Goal: Information Seeking & Learning: Check status

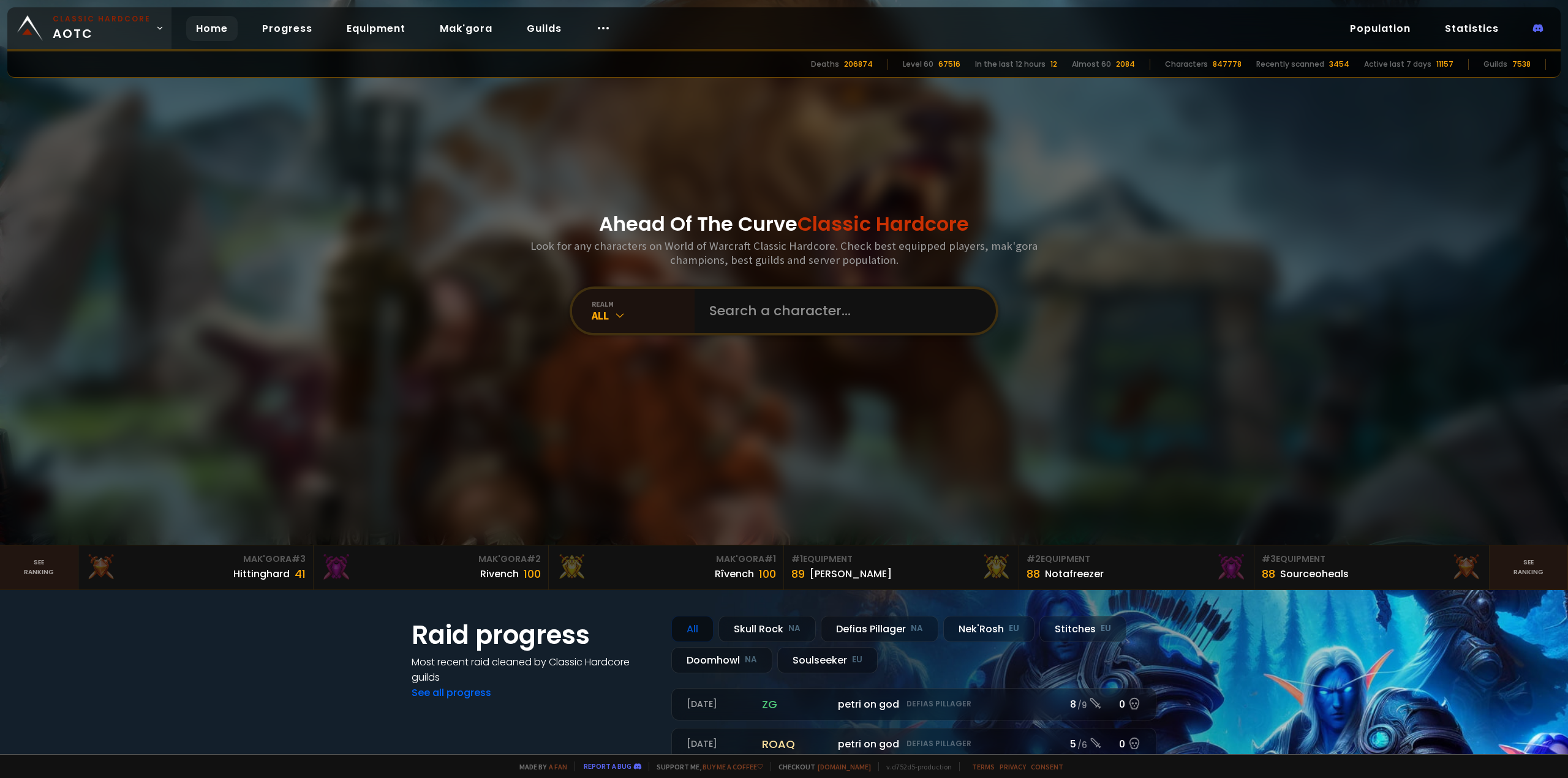
click at [135, 23] on small "Classic Hardcore" at bounding box center [101, 19] width 98 height 11
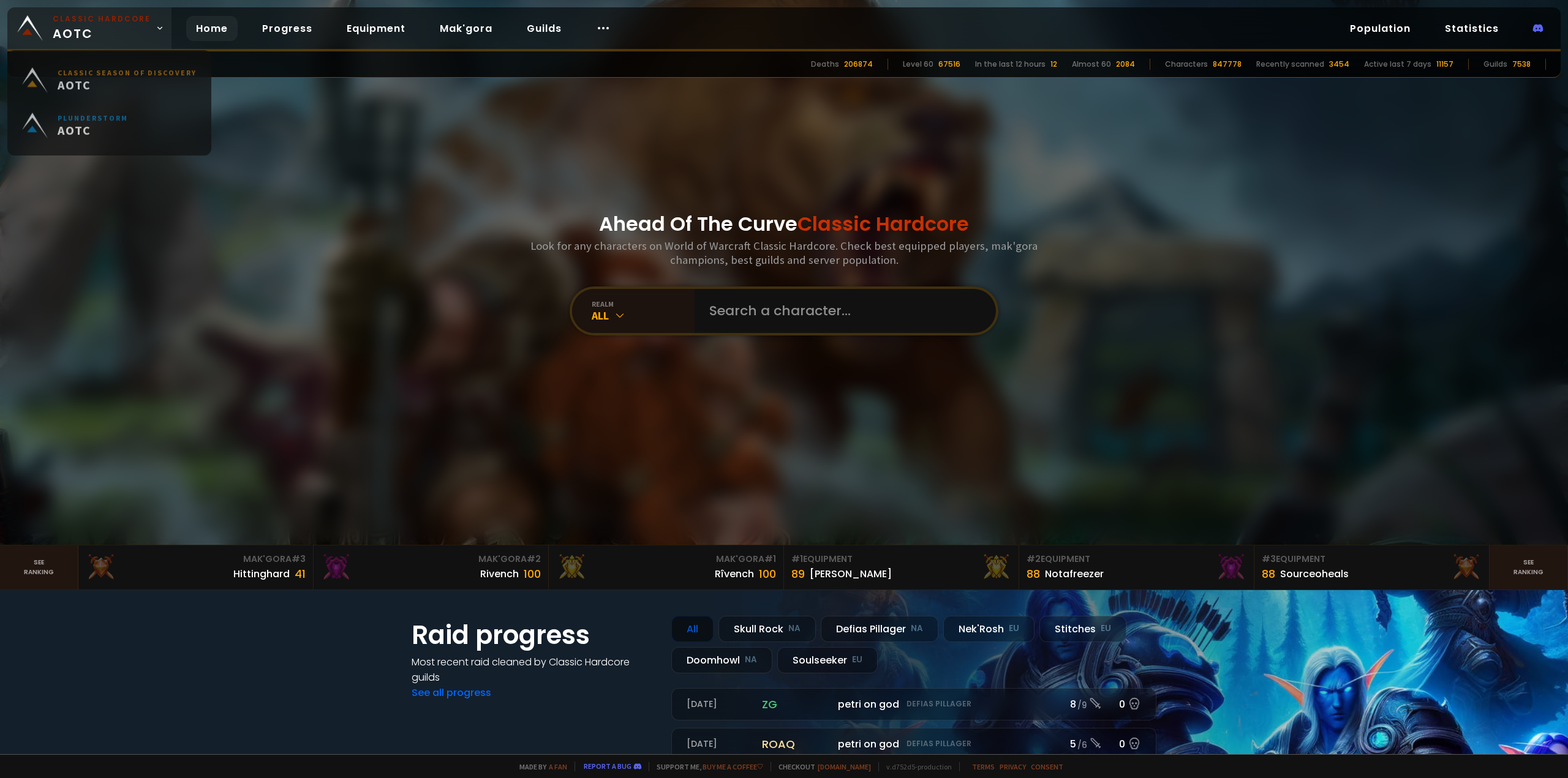
click at [139, 16] on small "Classic Hardcore" at bounding box center [101, 19] width 98 height 11
click at [139, 17] on small "Classic Hardcore" at bounding box center [101, 19] width 98 height 11
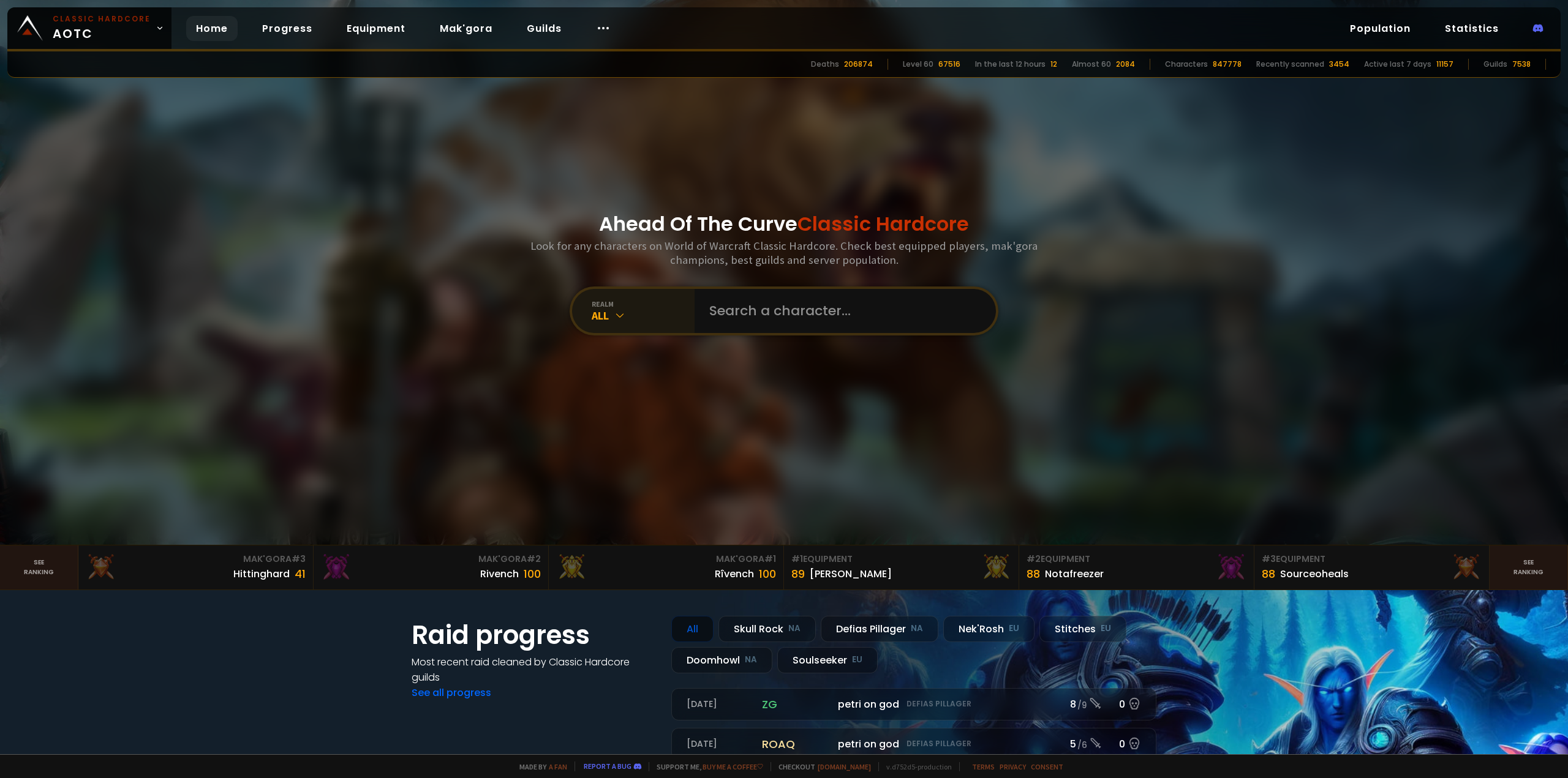
click at [618, 317] on icon at bounding box center [620, 315] width 13 height 13
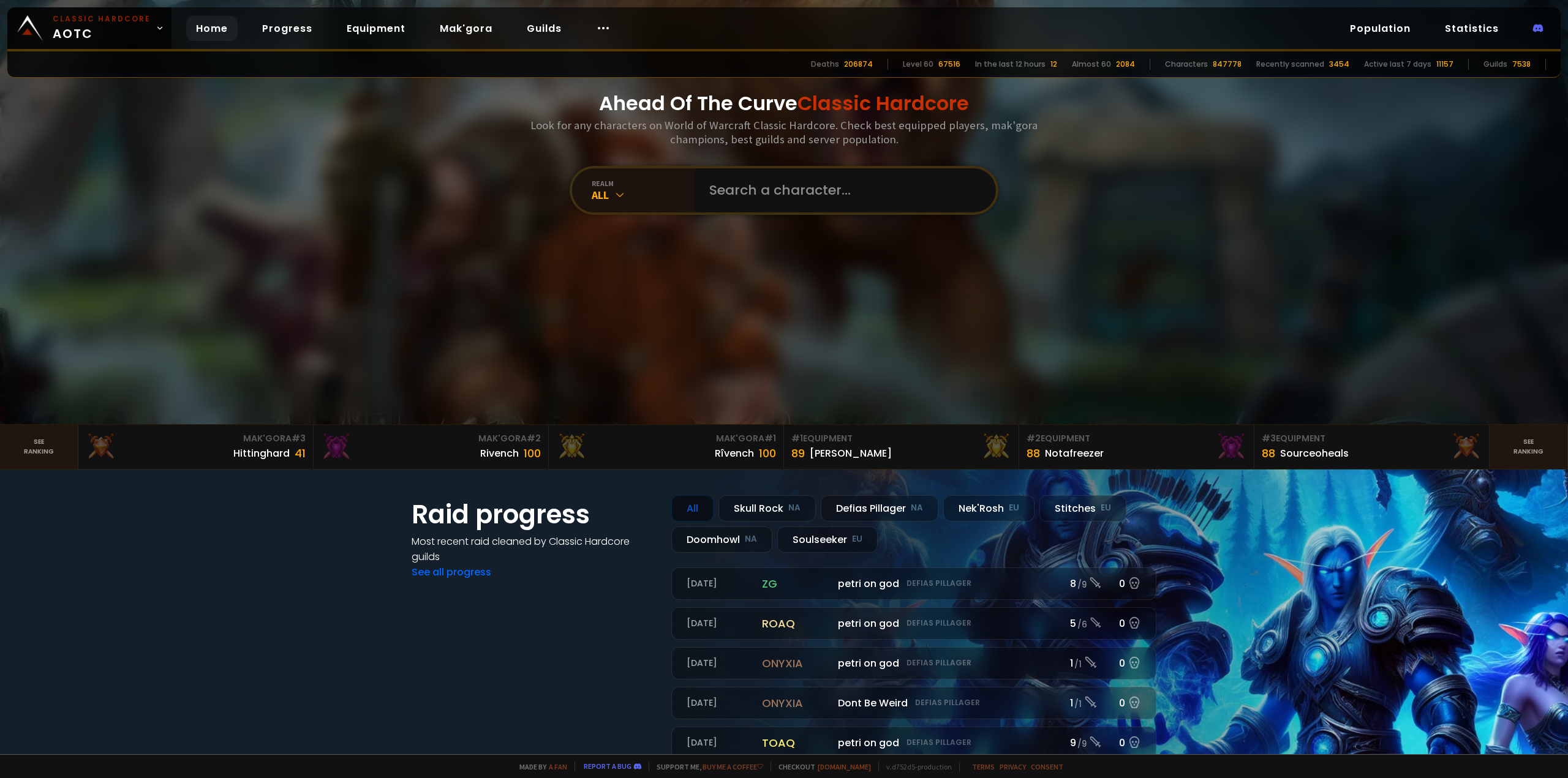
scroll to position [122, 0]
click at [616, 189] on icon at bounding box center [620, 193] width 13 height 13
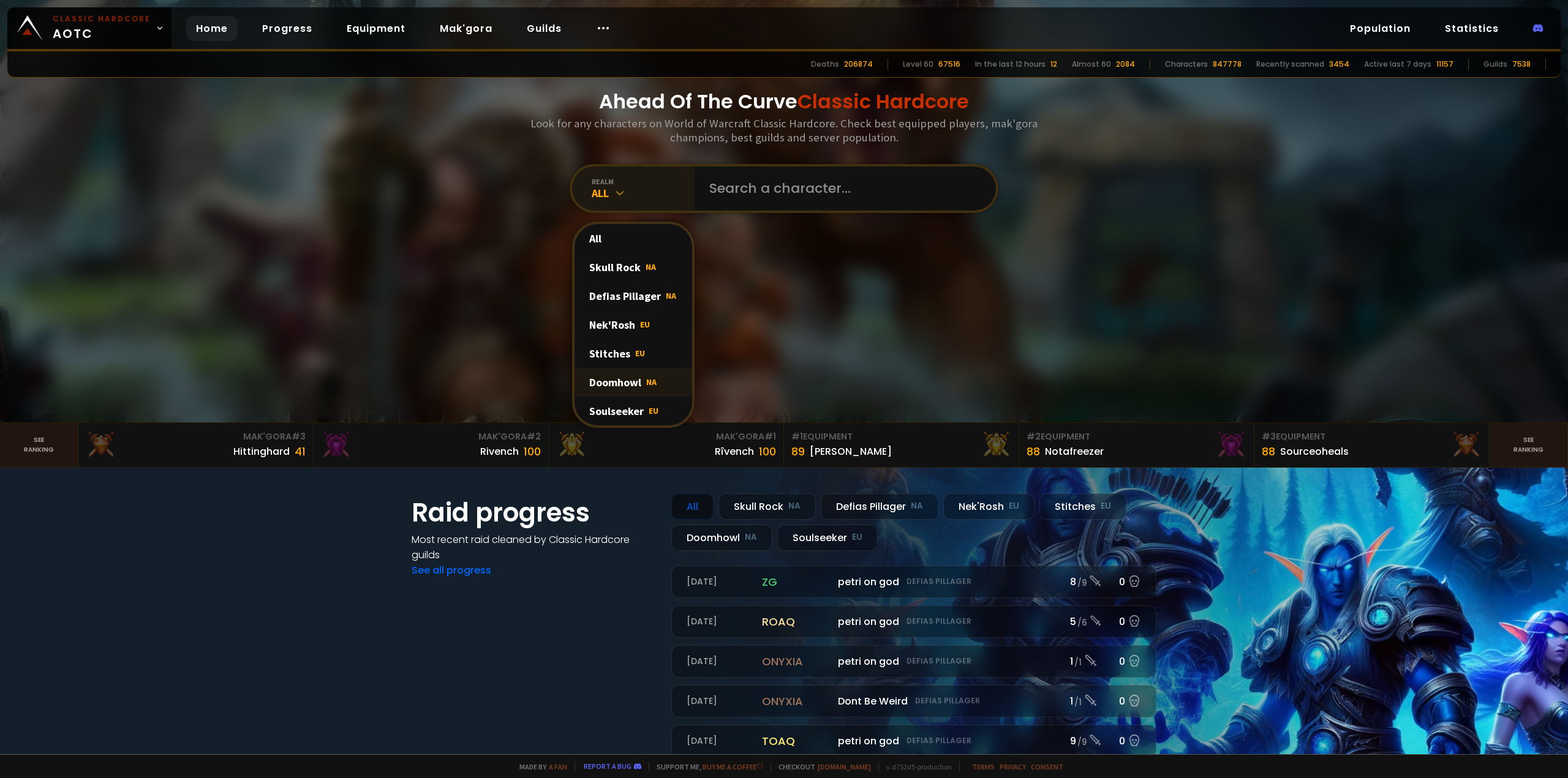
click at [616, 384] on div "Doomhowl NA" at bounding box center [633, 382] width 117 height 29
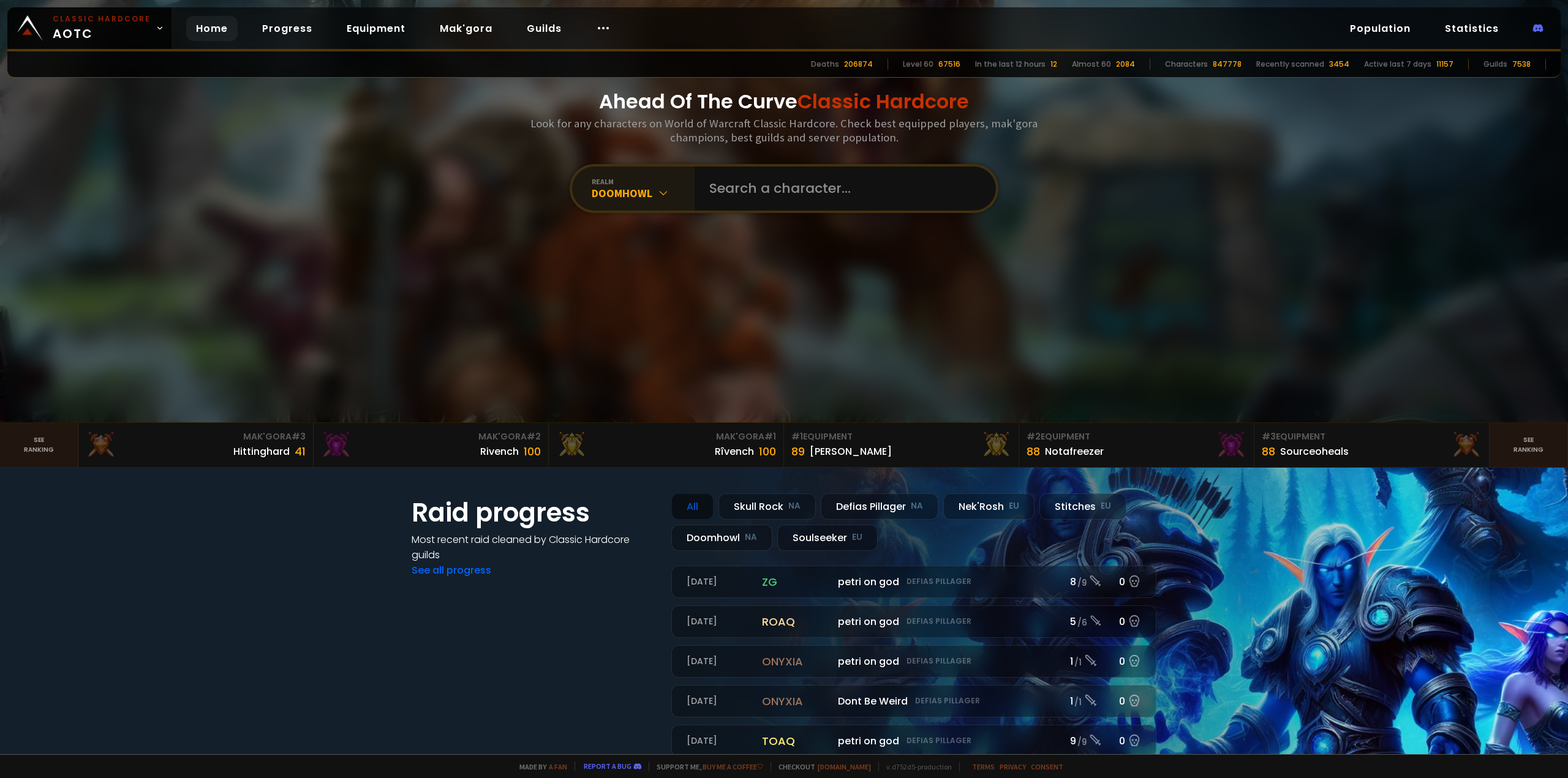
click at [665, 198] on div "Doomhowl" at bounding box center [643, 193] width 103 height 14
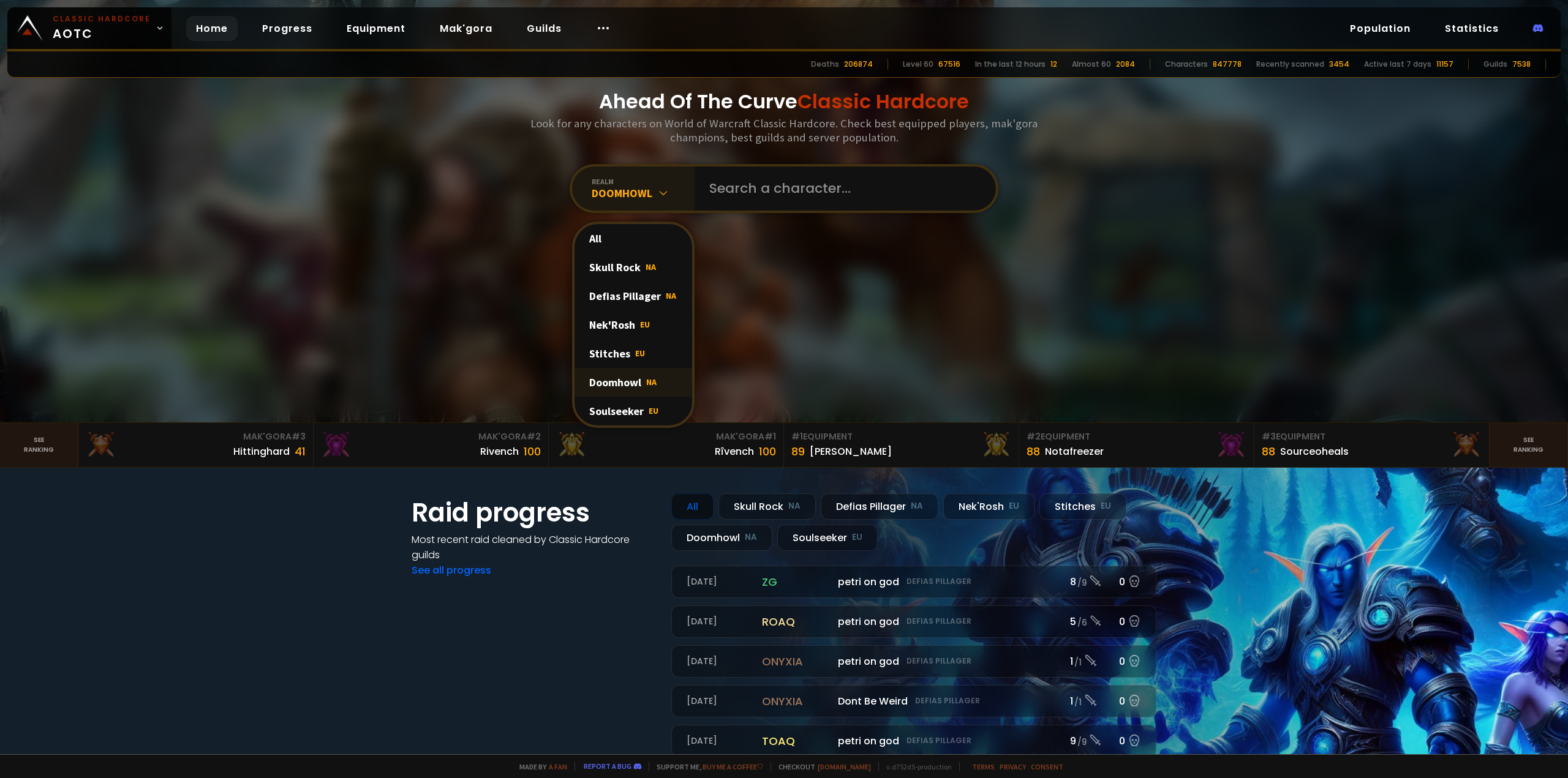
click at [615, 383] on div "Doomhowl NA" at bounding box center [633, 382] width 117 height 29
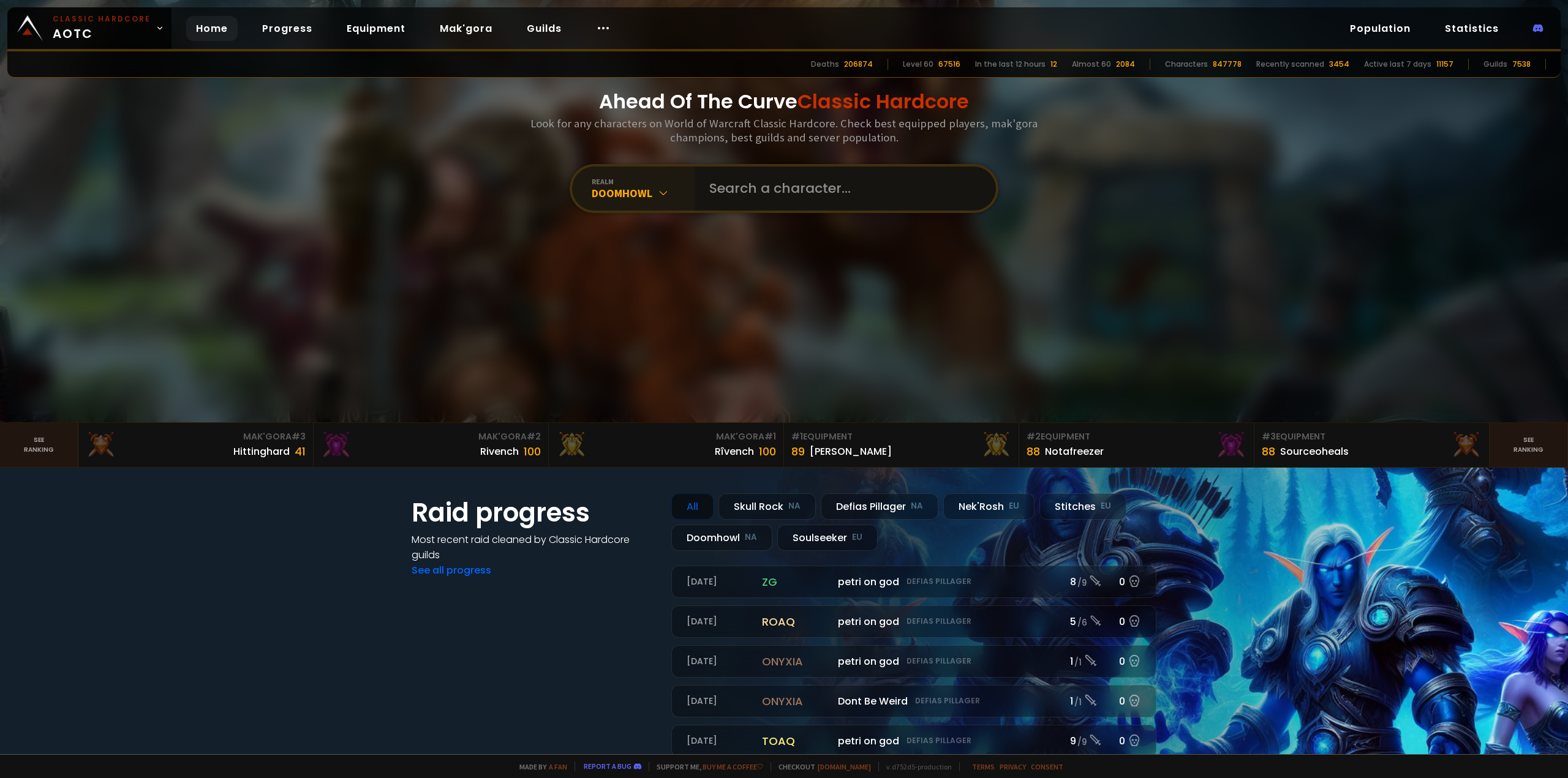
click at [799, 177] on input "text" at bounding box center [842, 189] width 279 height 44
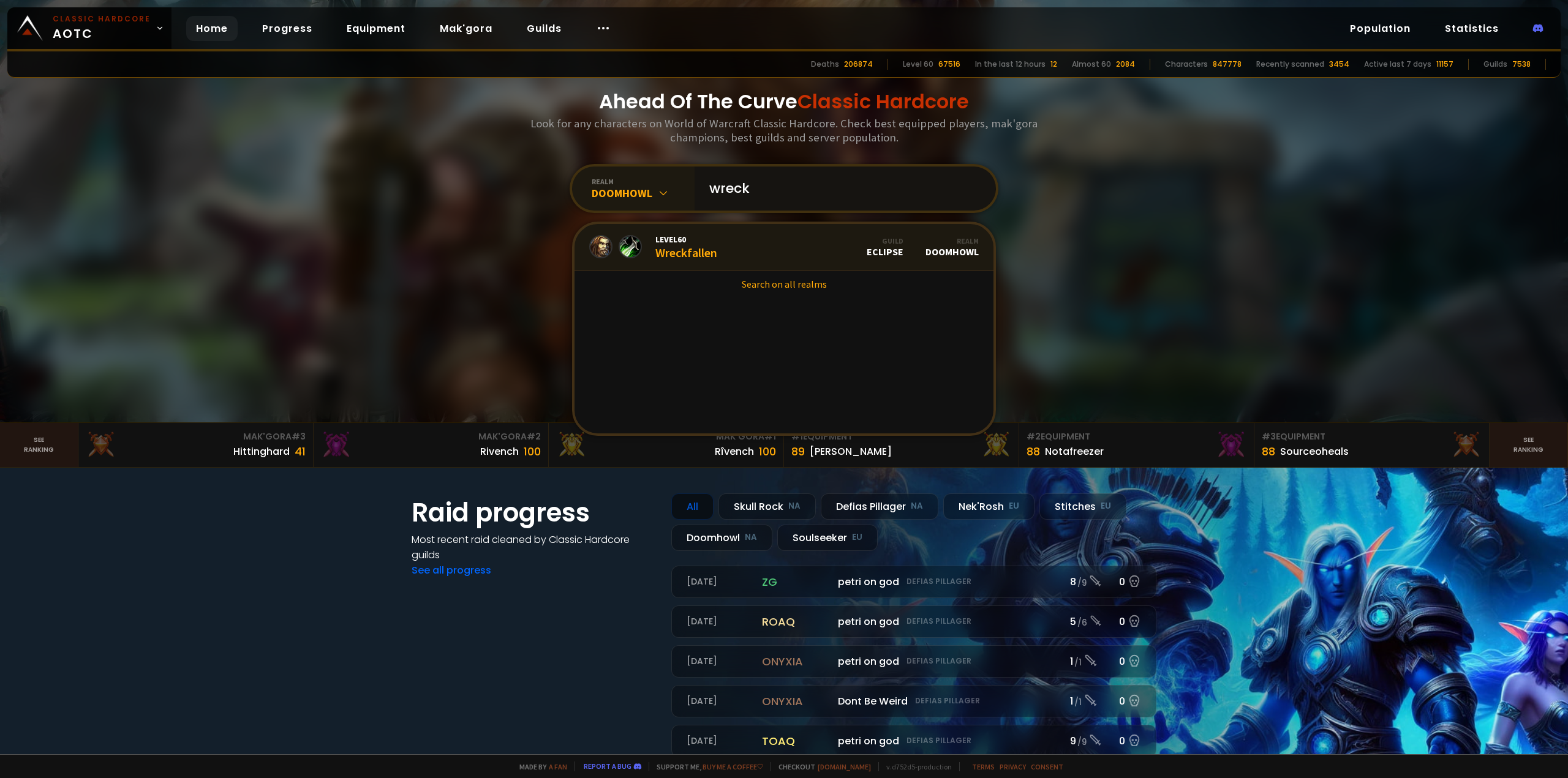
type input "wreck"
click at [787, 252] on link "Level 60 Wreckfallen Guild Eclipse Realm Doomhowl" at bounding box center [784, 247] width 419 height 46
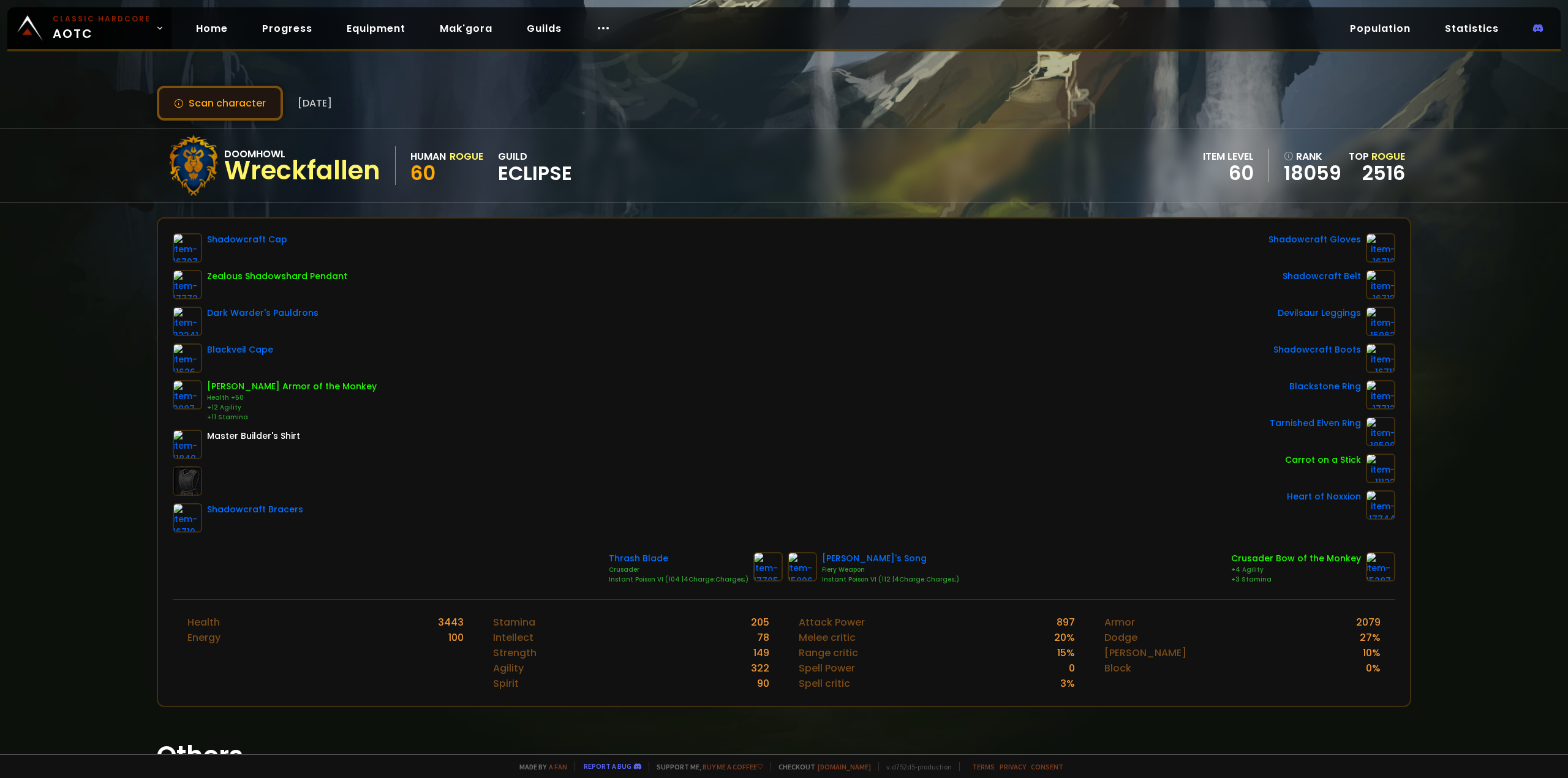
click at [241, 107] on button "Scan character" at bounding box center [219, 103] width 126 height 35
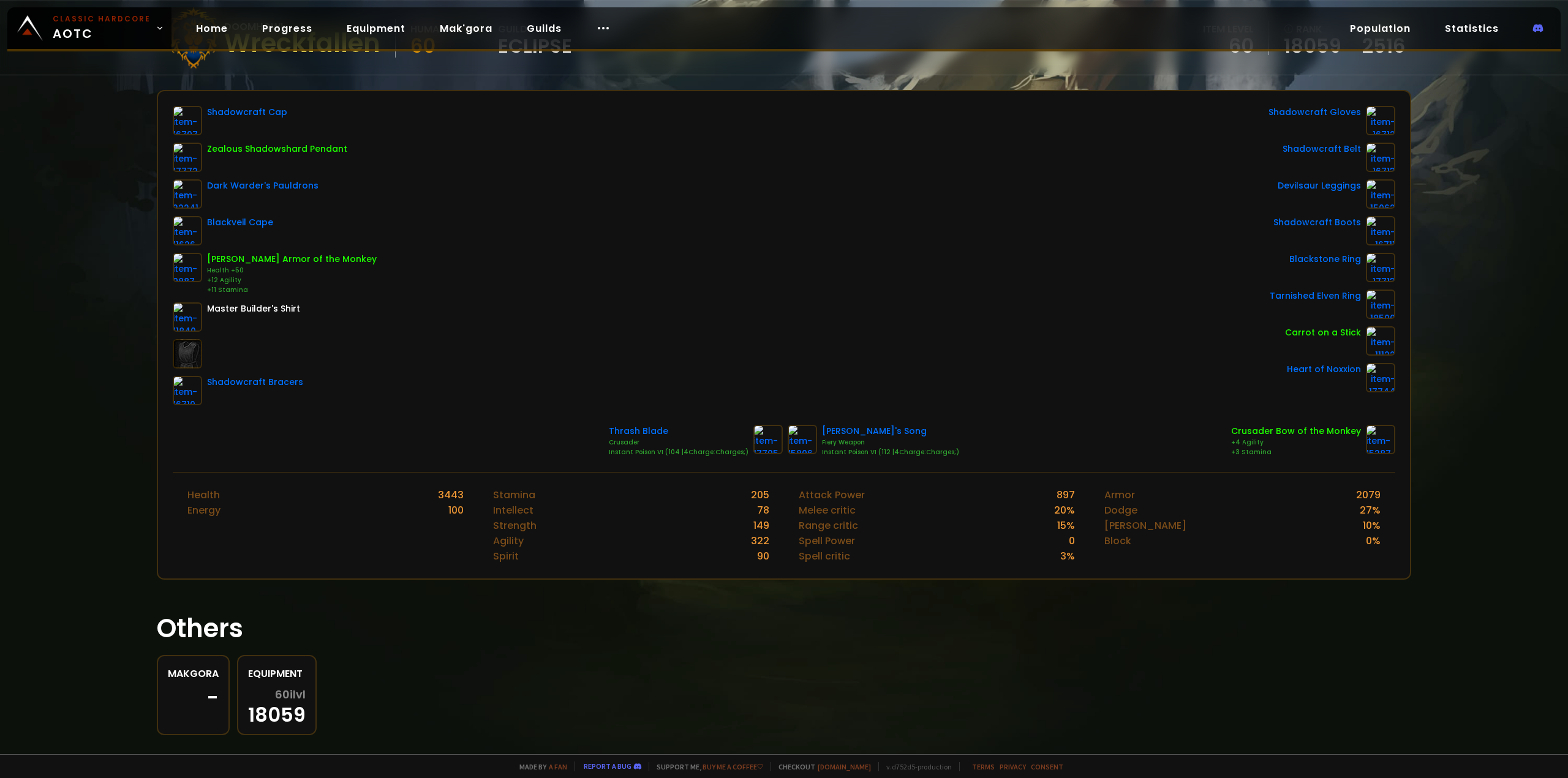
scroll to position [86, 0]
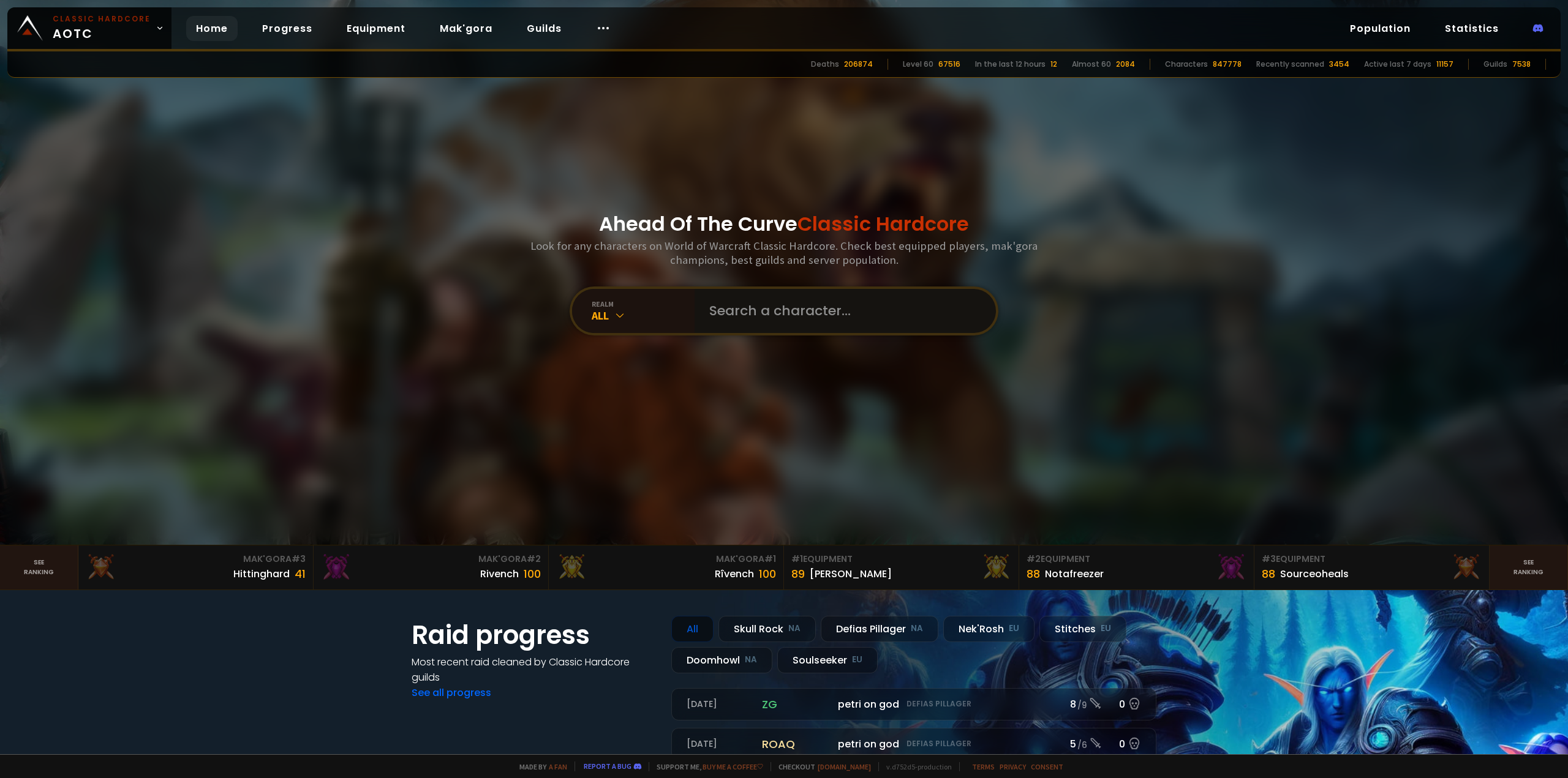
click at [773, 322] on input "text" at bounding box center [842, 311] width 279 height 44
type input "strongerer"
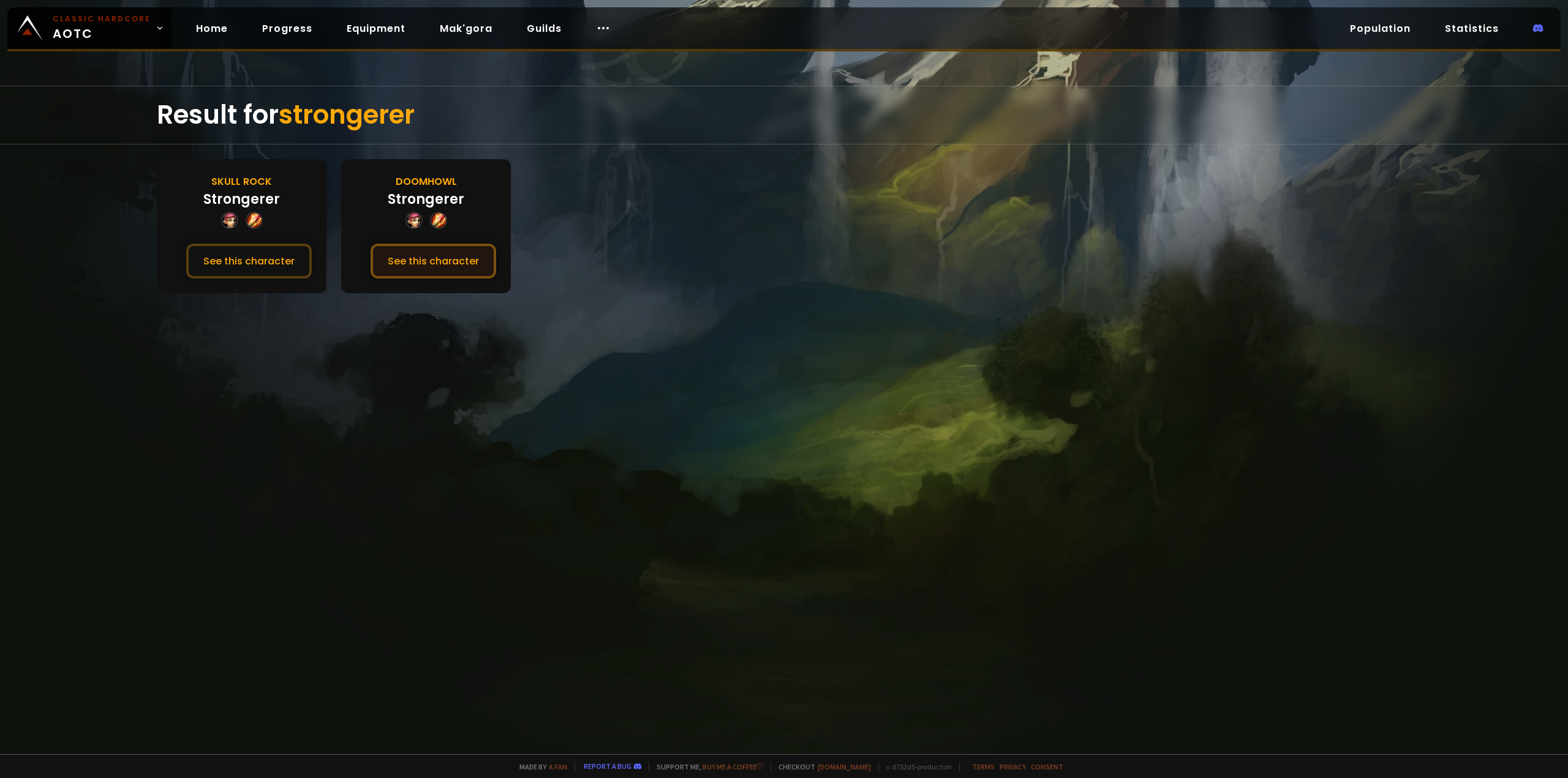
click at [445, 264] on button "See this character" at bounding box center [433, 261] width 125 height 35
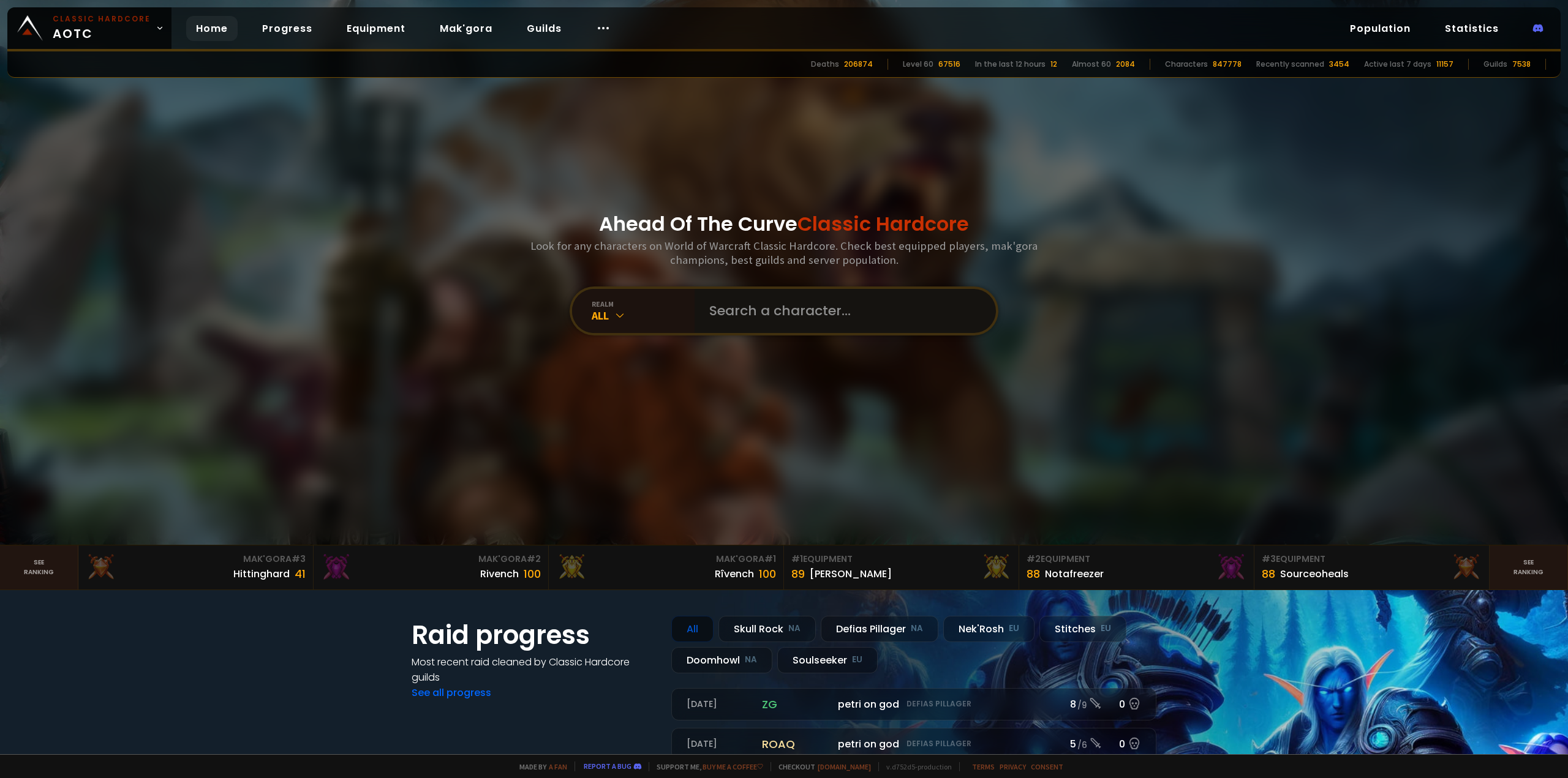
click at [762, 311] on input "text" at bounding box center [842, 311] width 279 height 44
type input "strongererer"
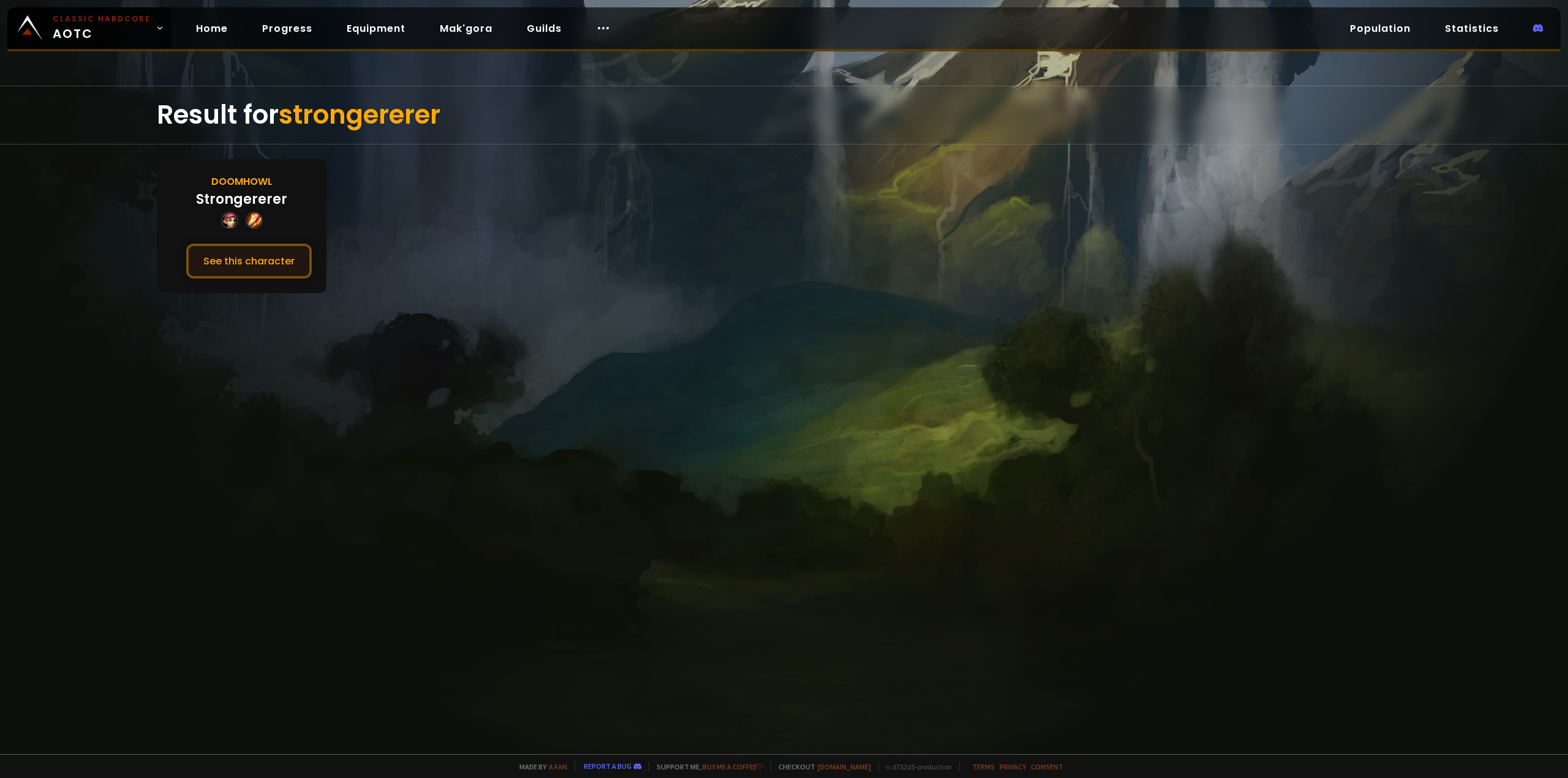
click at [257, 256] on button "See this character" at bounding box center [249, 261] width 125 height 35
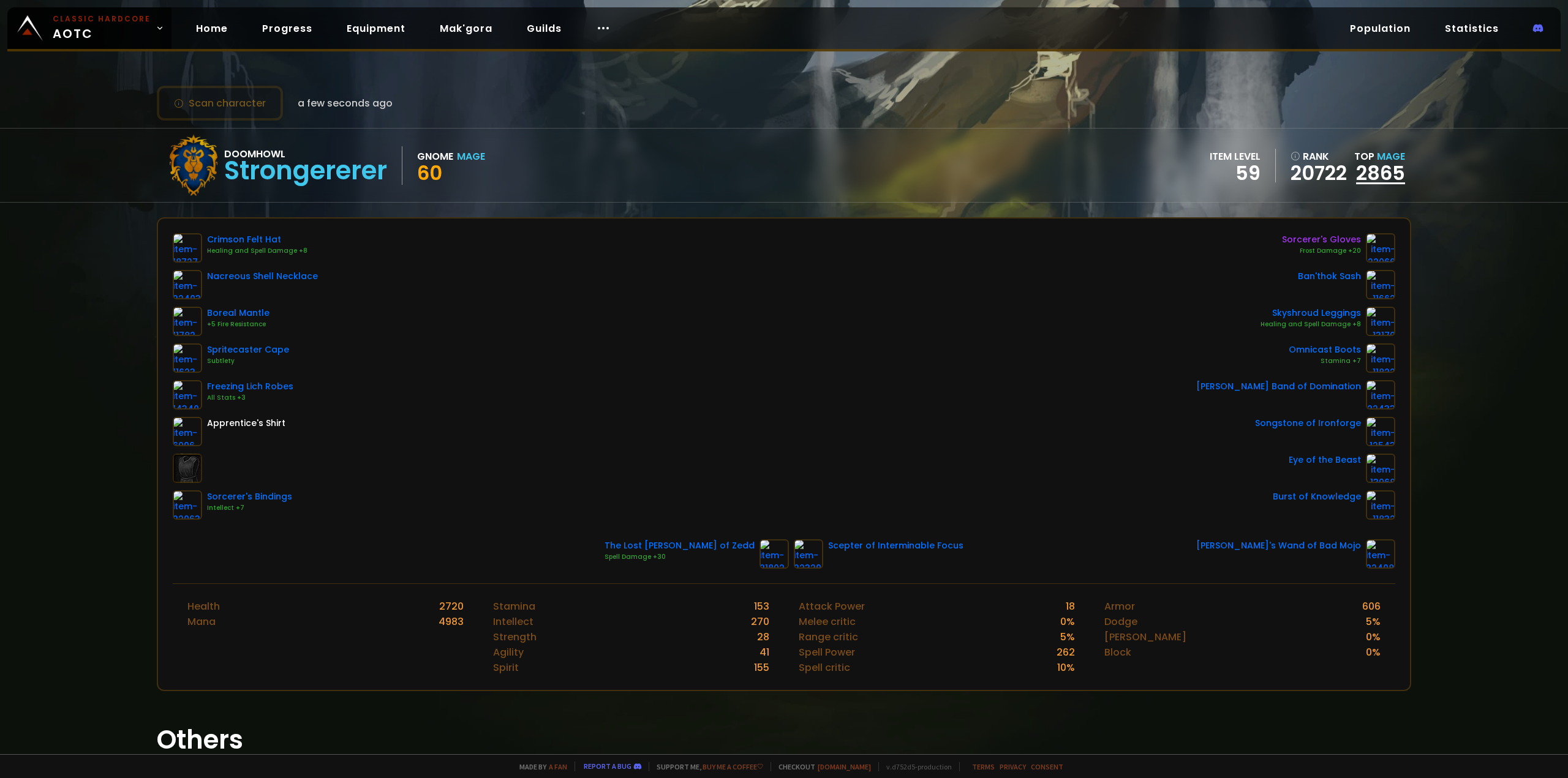
click at [1375, 171] on link "2865" at bounding box center [1380, 172] width 49 height 27
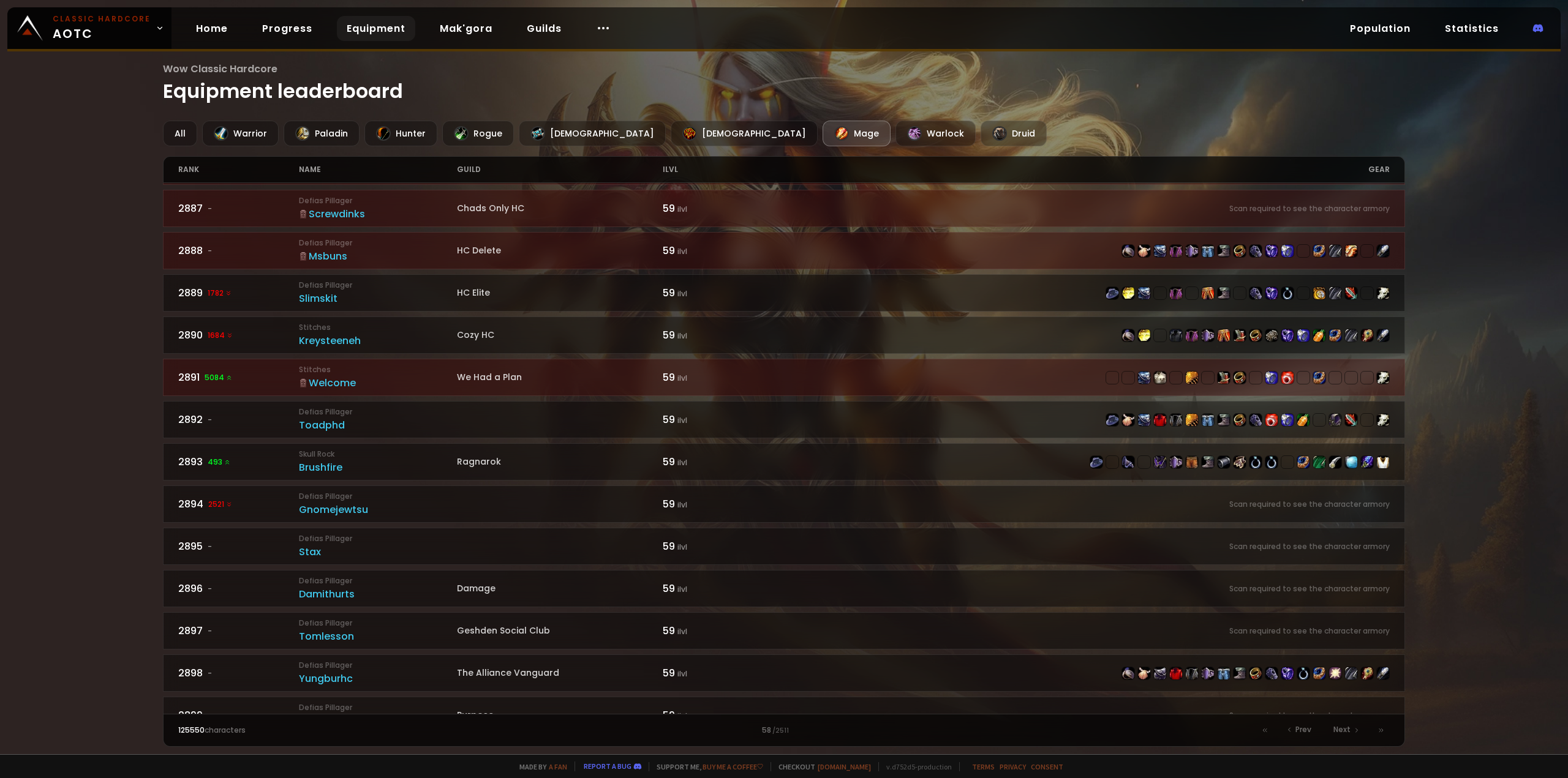
scroll to position [1587, 0]
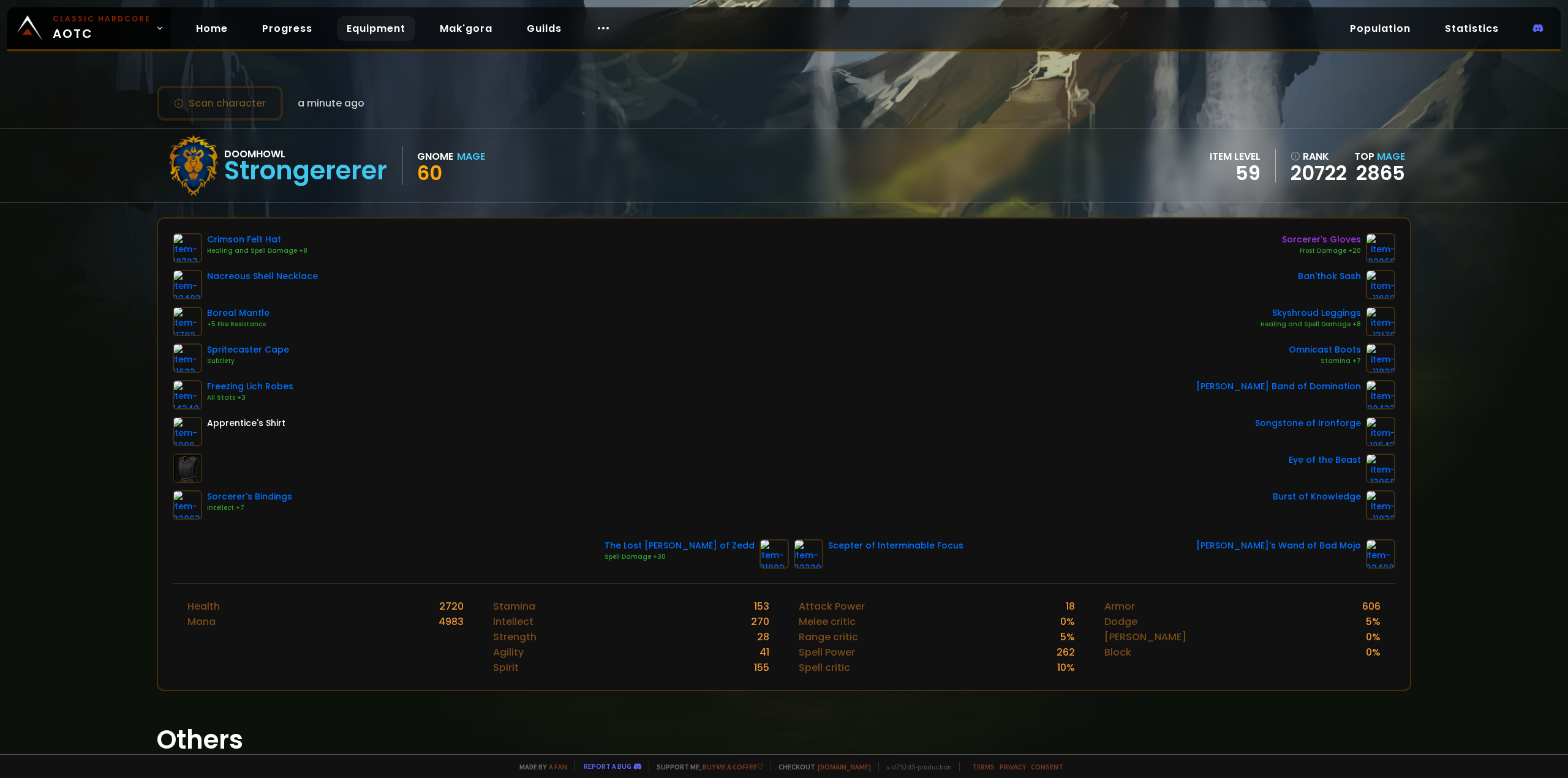
click at [364, 36] on link "Equipment" at bounding box center [376, 28] width 78 height 25
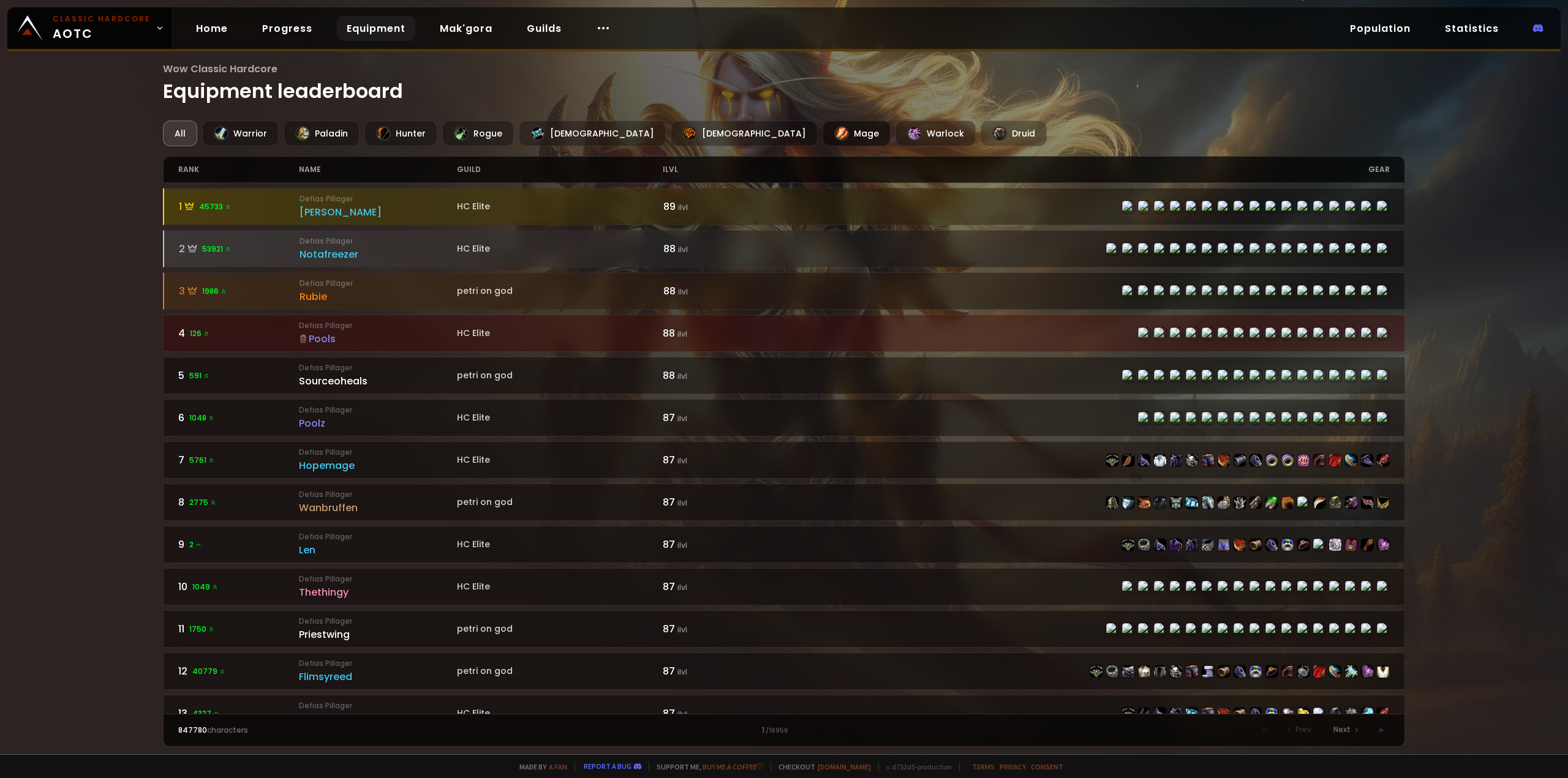
click at [823, 134] on div "Mage" at bounding box center [856, 133] width 68 height 26
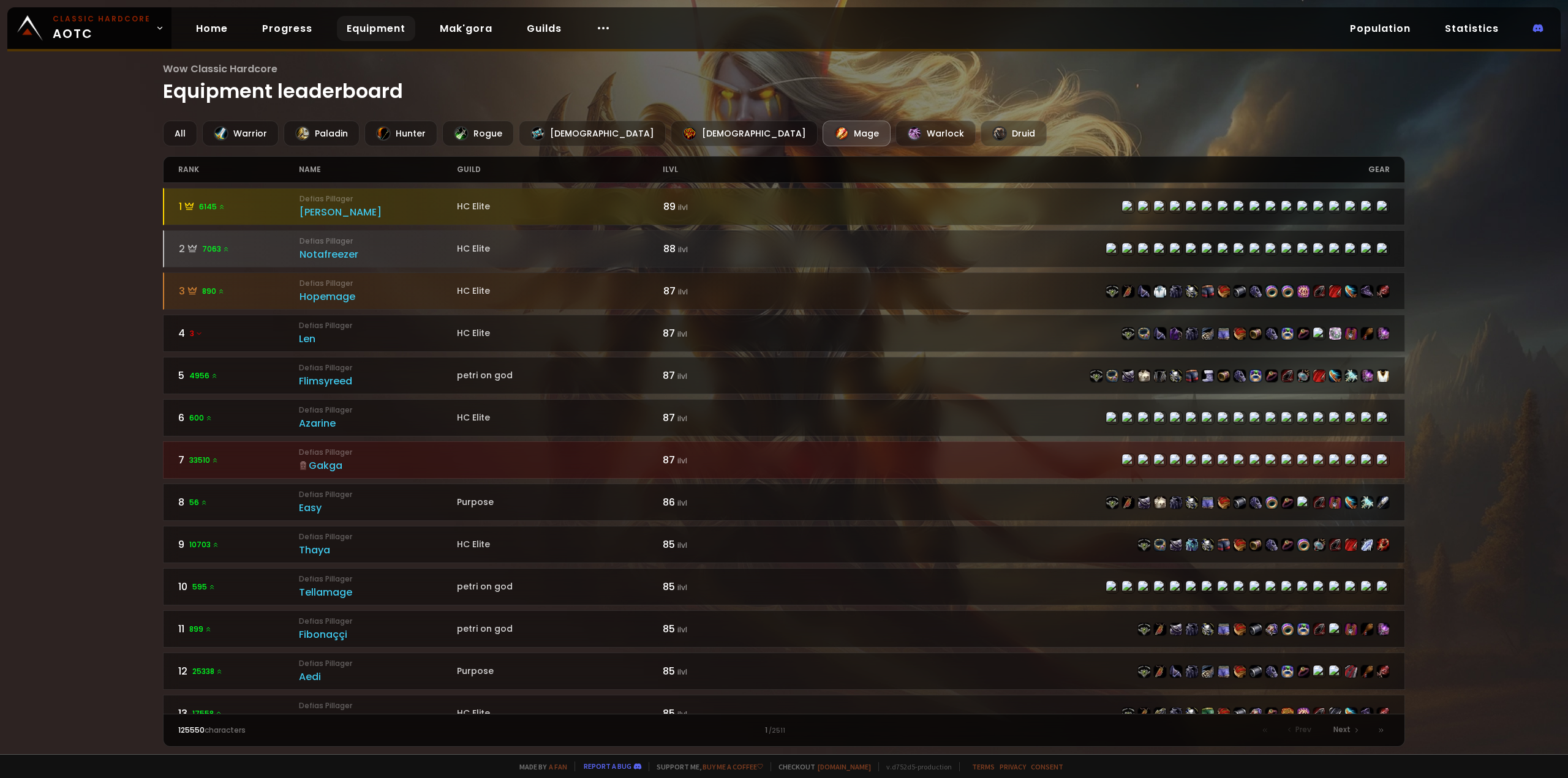
drag, startPoint x: 100, startPoint y: 418, endPoint x: 63, endPoint y: 336, distance: 90.0
click at [63, 336] on div "Wow Classic Hardcore Equipment leaderboard All Warrior Paladin Hunter Rogue Pri…" at bounding box center [784, 377] width 1568 height 755
click at [67, 427] on div "Wow Classic Hardcore Equipment leaderboard All Warrior Paladin Hunter Rogue Pri…" at bounding box center [784, 377] width 1568 height 755
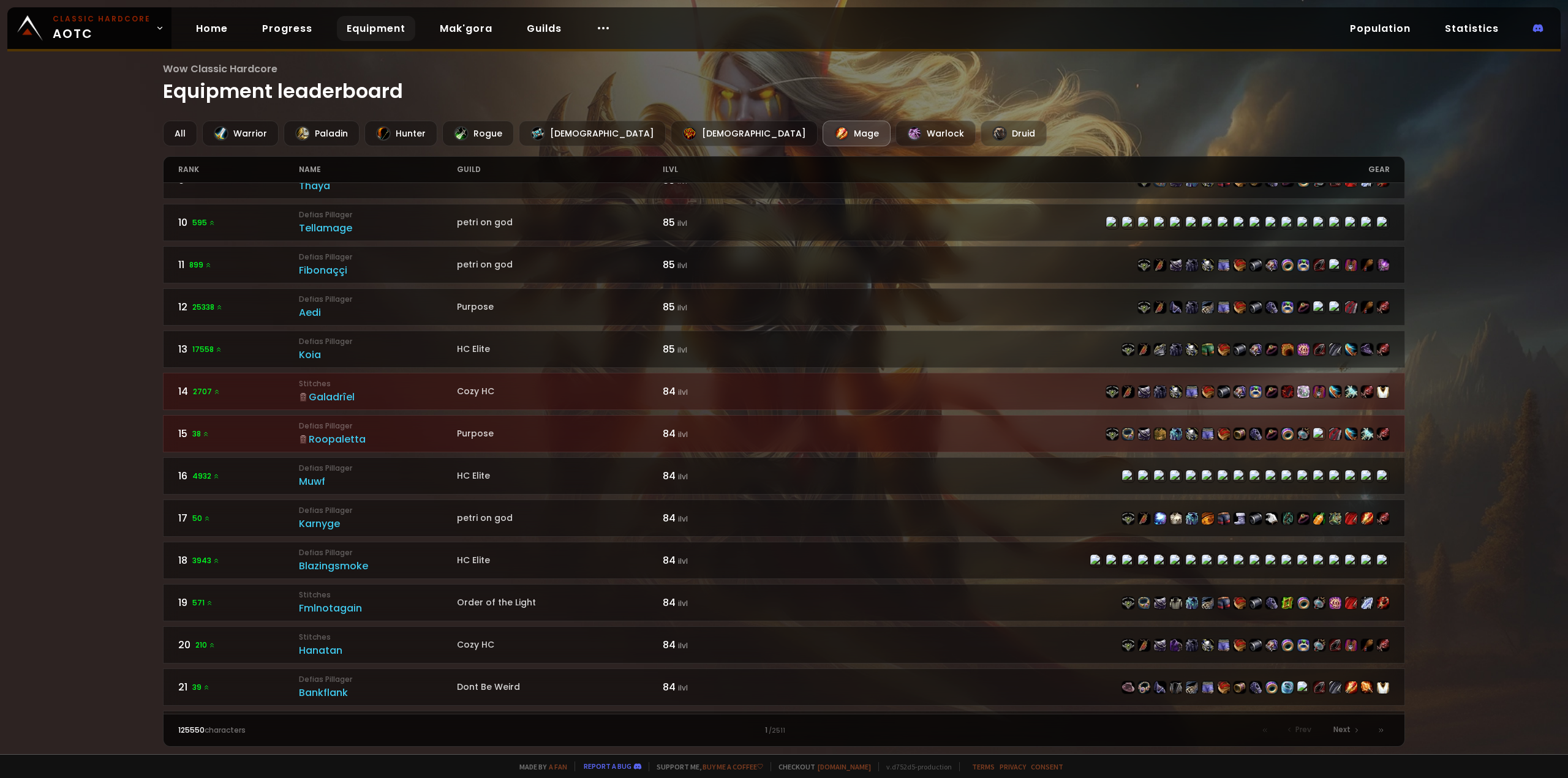
scroll to position [314, 0]
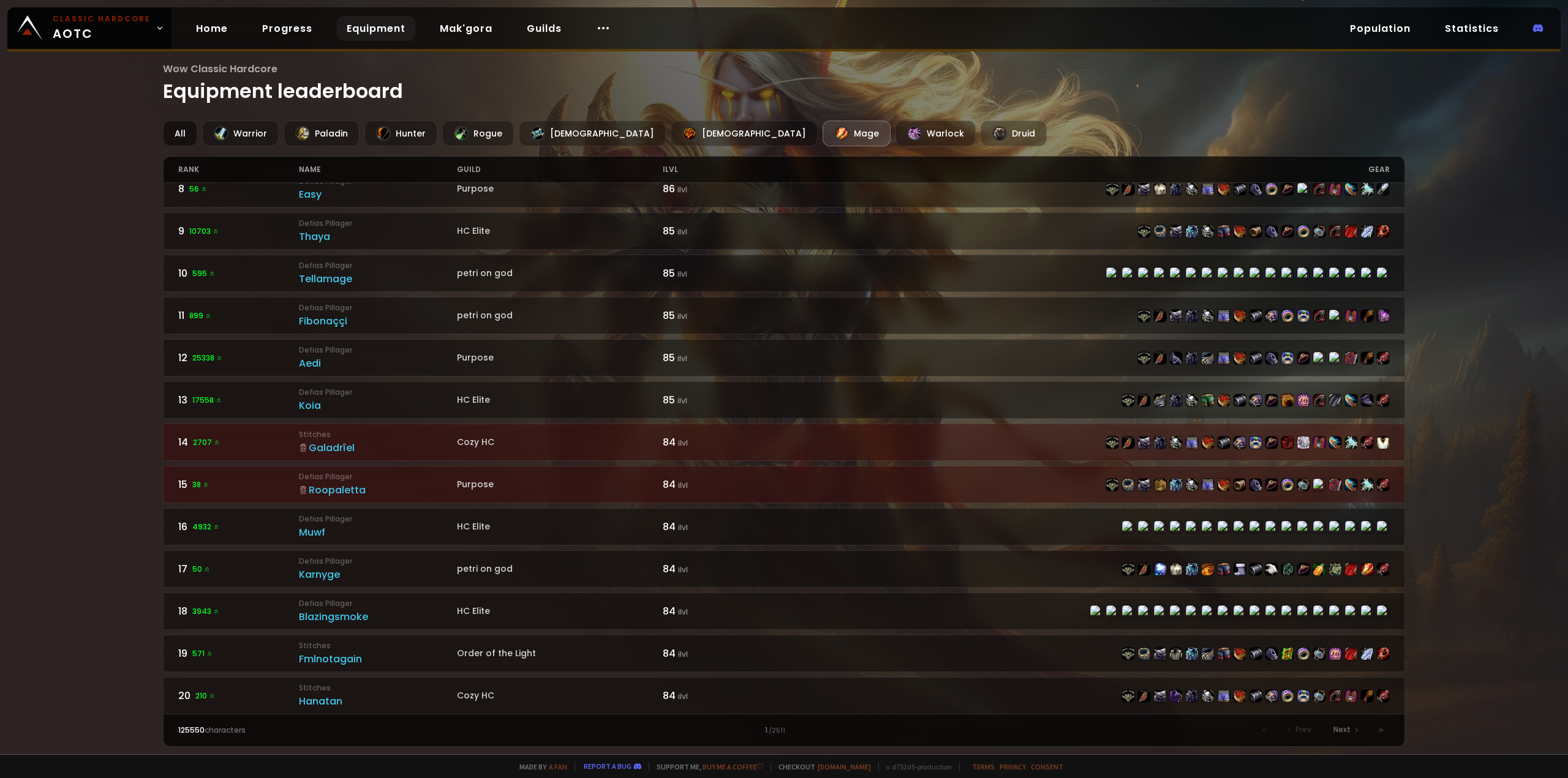
click at [173, 136] on div "All" at bounding box center [180, 133] width 34 height 26
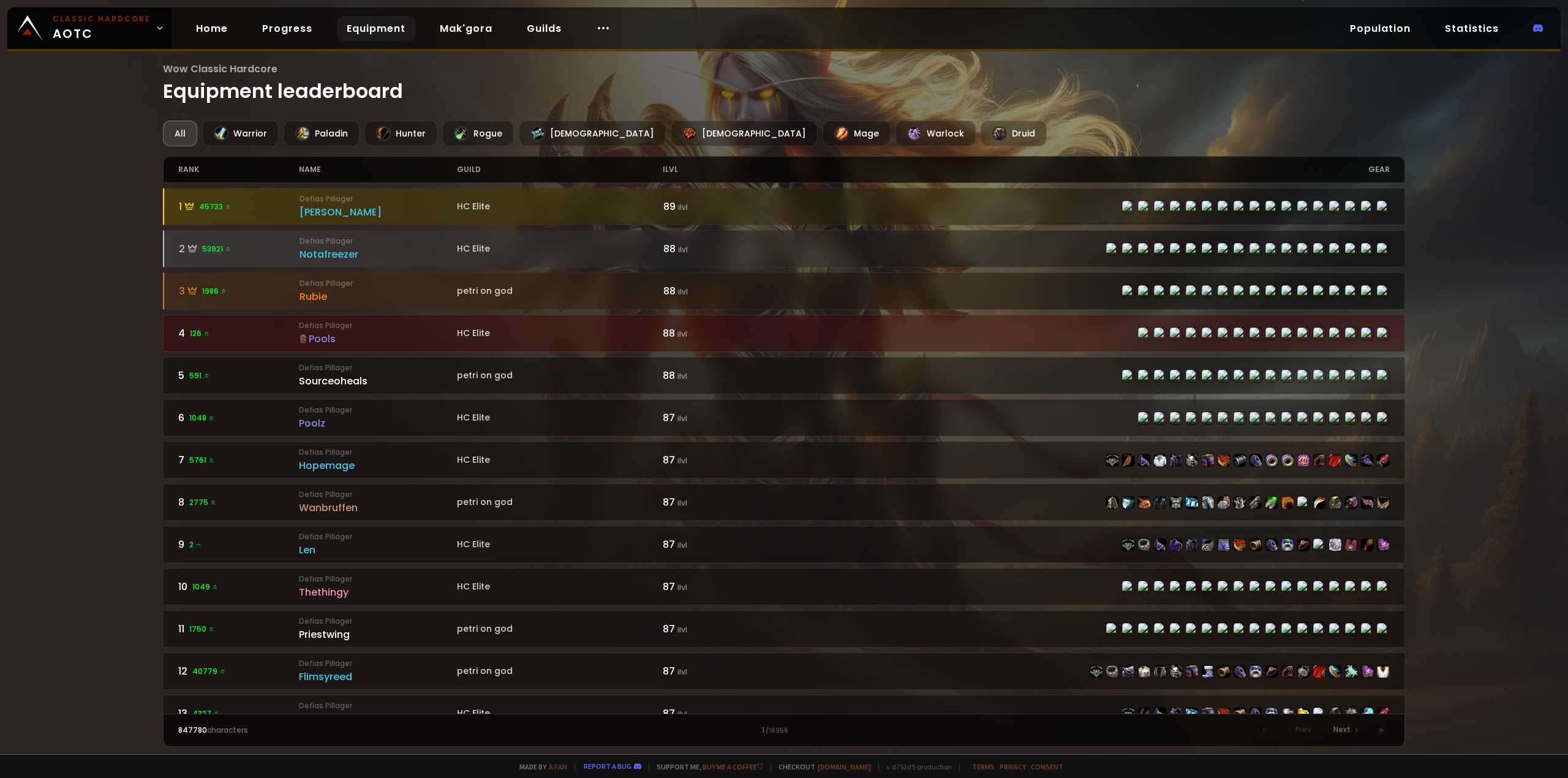
drag, startPoint x: 56, startPoint y: 157, endPoint x: 24, endPoint y: 136, distance: 38.3
click at [24, 136] on div "Wow Classic Hardcore Equipment leaderboard All Warrior Paladin Hunter Rogue Pri…" at bounding box center [784, 377] width 1568 height 755
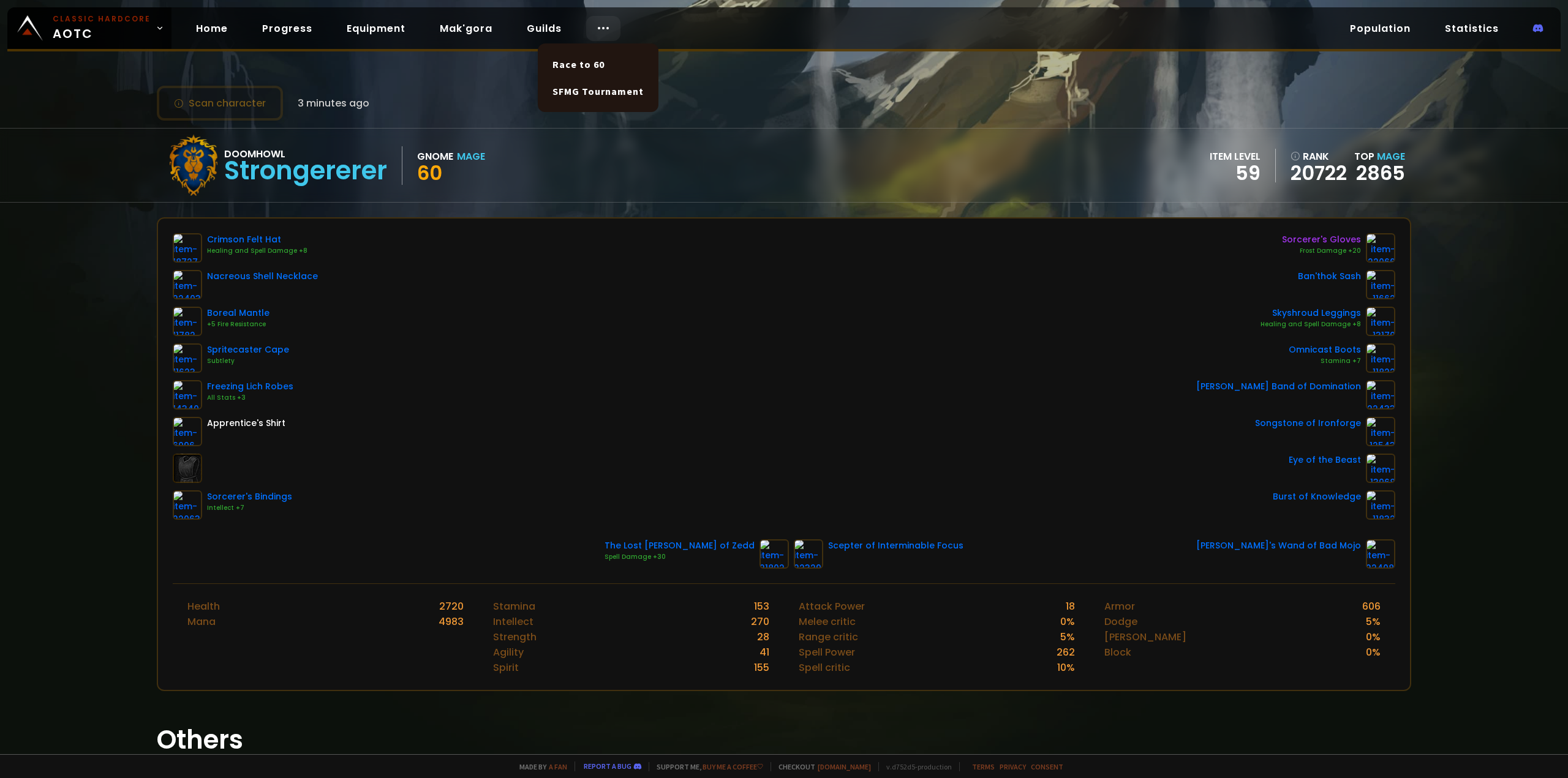
click at [597, 26] on icon at bounding box center [603, 28] width 15 height 15
click at [222, 32] on link "Home" at bounding box center [212, 28] width 52 height 25
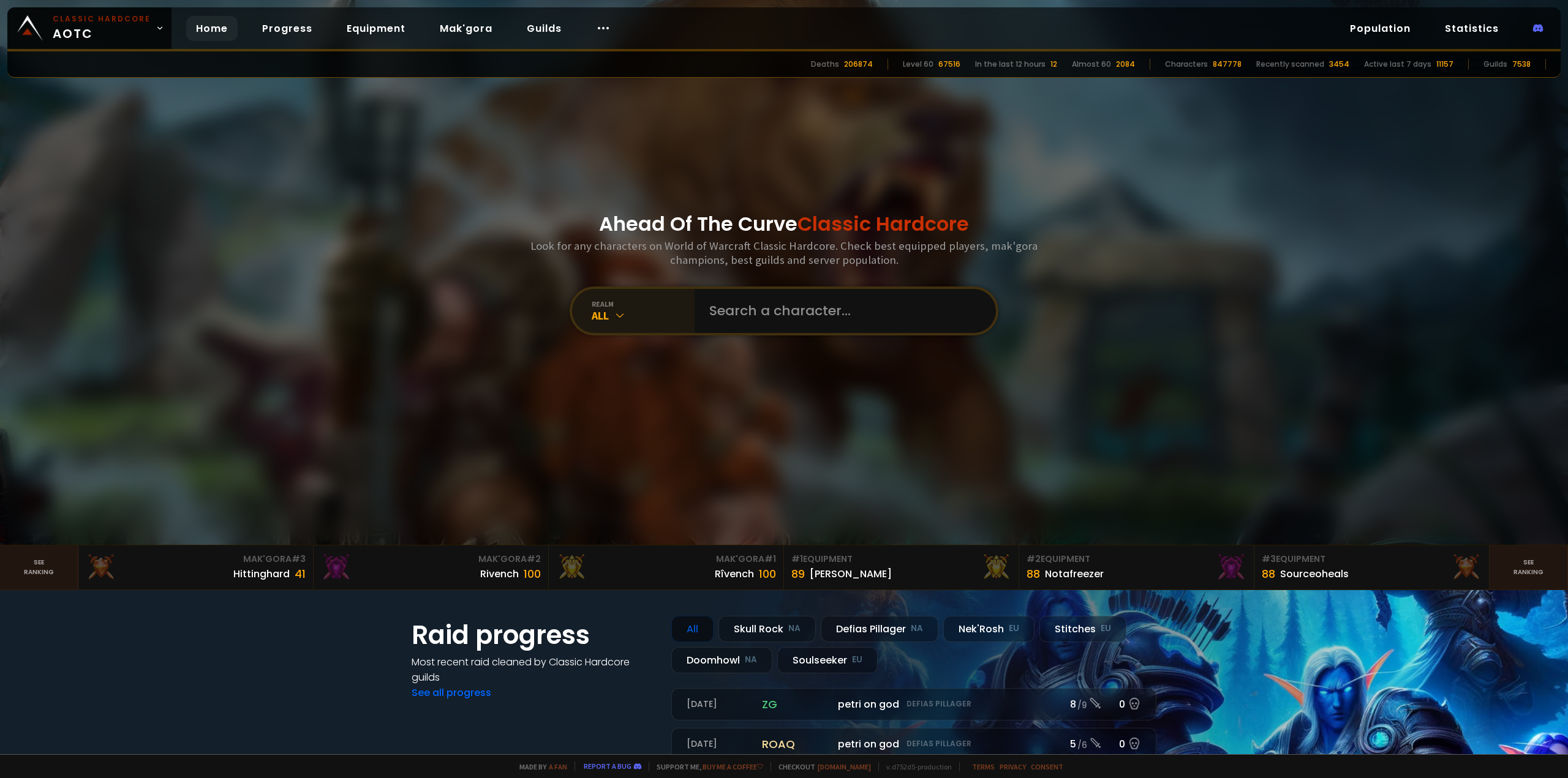
click at [598, 314] on div "All" at bounding box center [643, 315] width 103 height 14
click at [610, 303] on div "realm" at bounding box center [643, 304] width 103 height 9
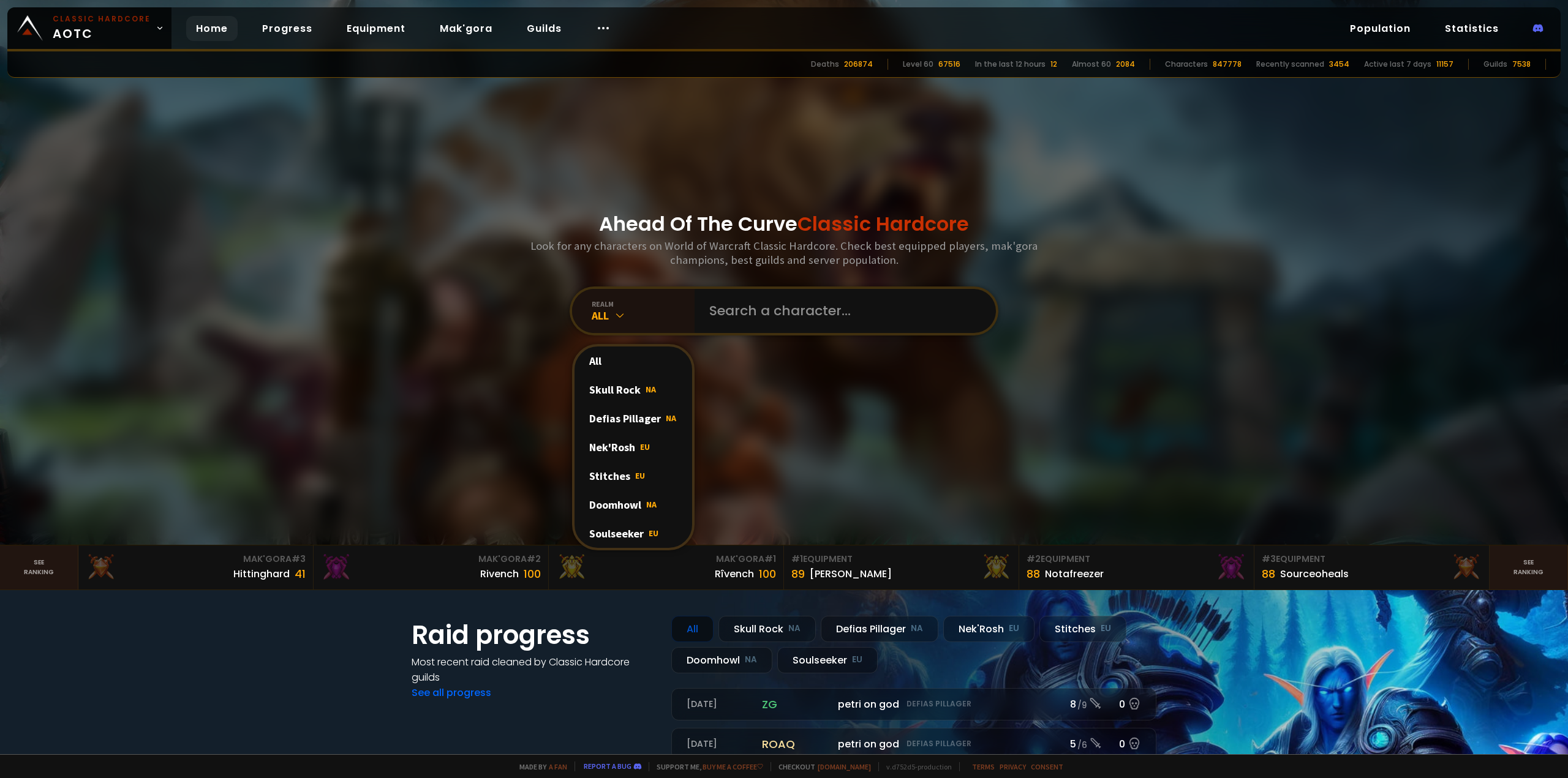
drag, startPoint x: 613, startPoint y: 505, endPoint x: 625, endPoint y: 506, distance: 12.0
click at [614, 505] on div "Doomhowl NA" at bounding box center [633, 505] width 117 height 29
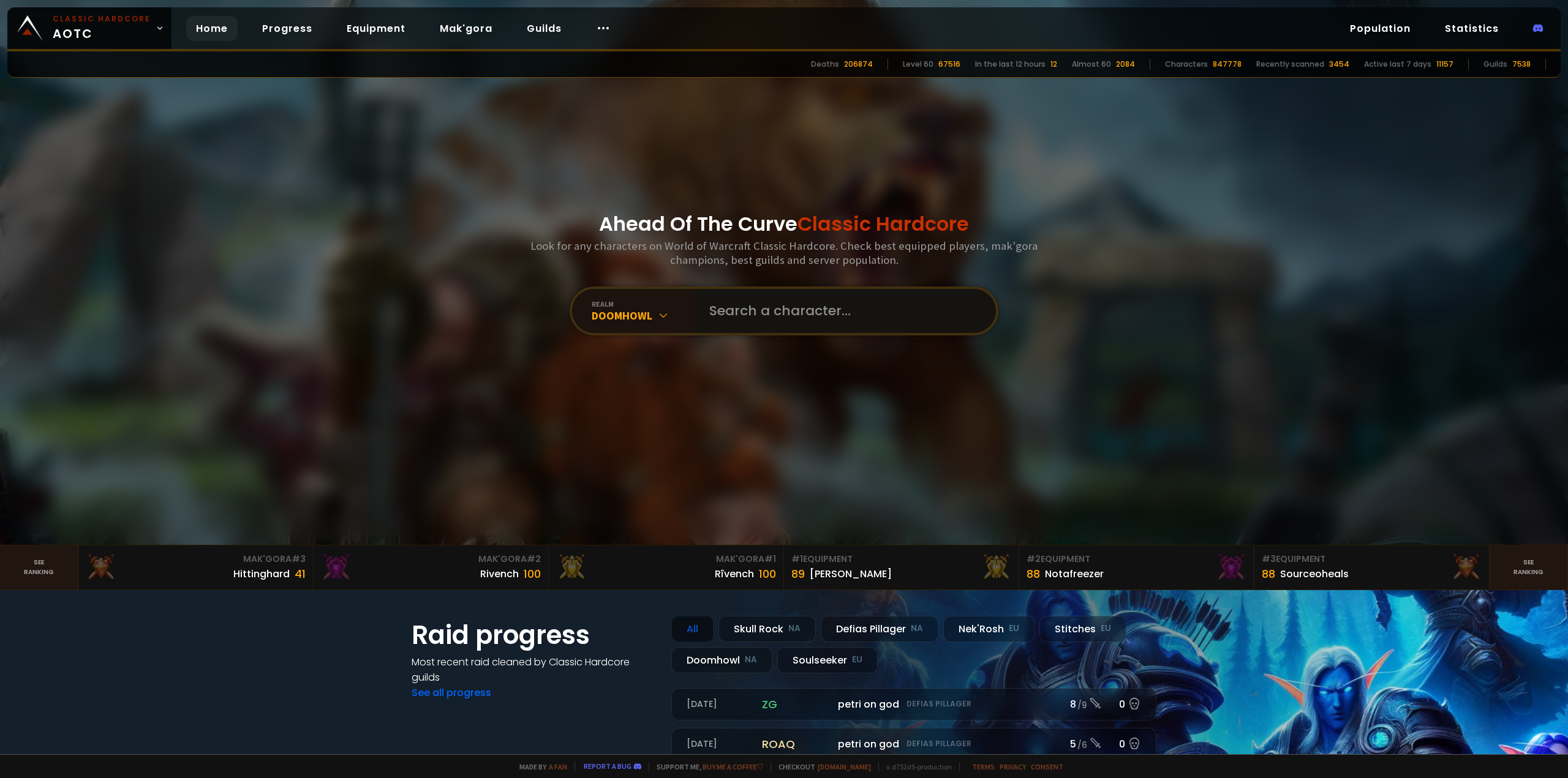
click at [761, 313] on input "text" at bounding box center [842, 311] width 279 height 44
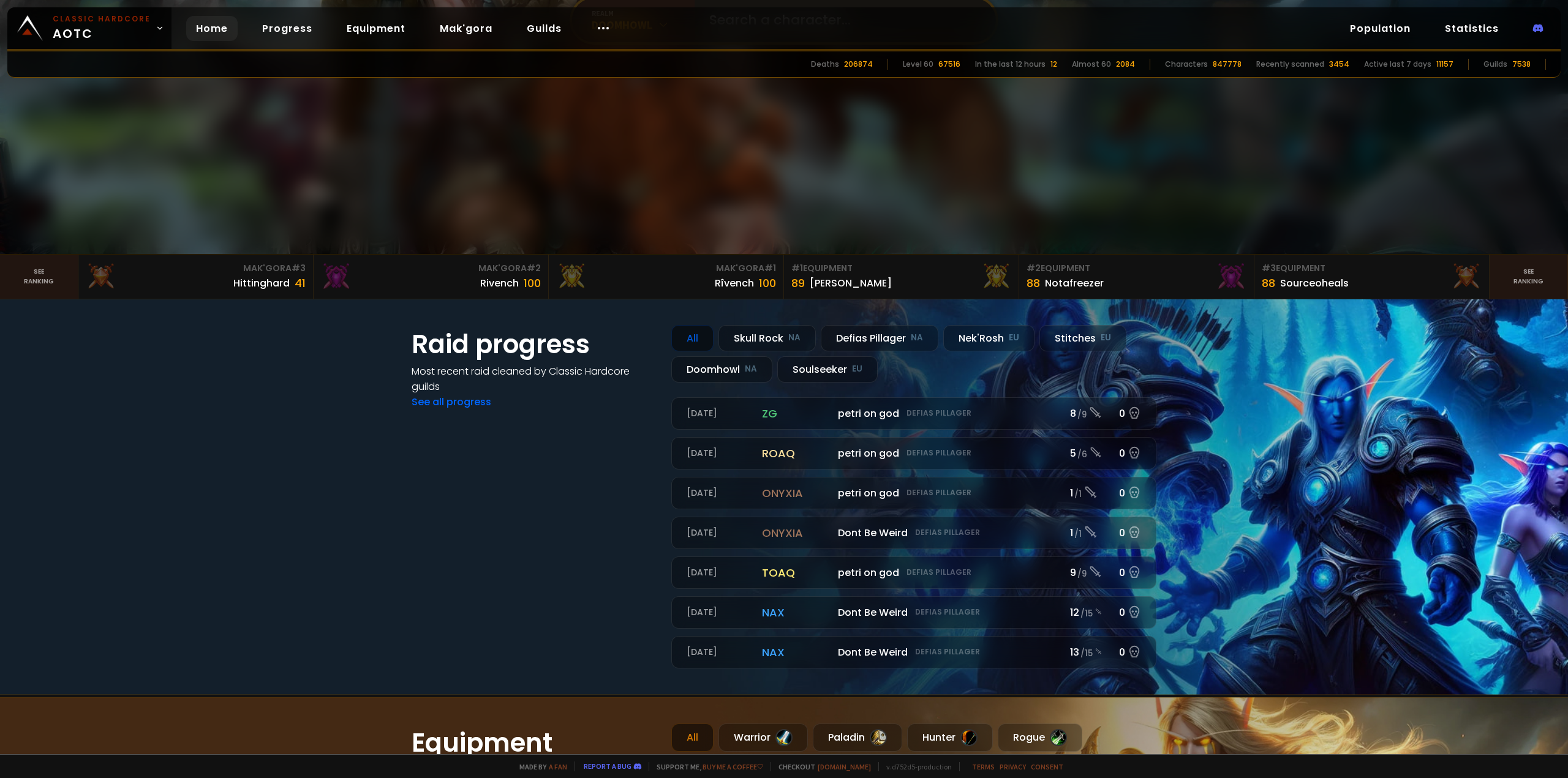
scroll to position [306, 0]
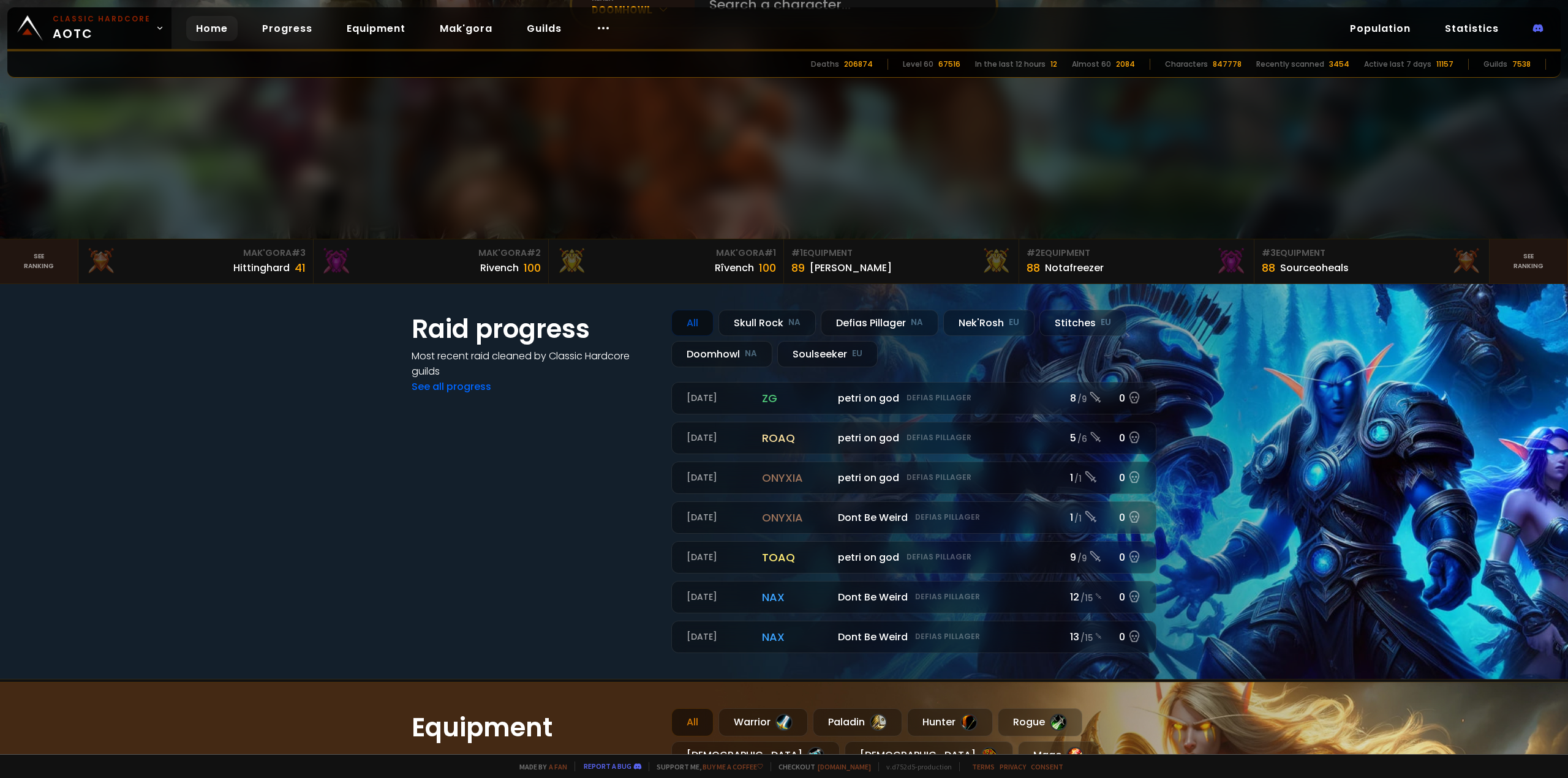
drag, startPoint x: 561, startPoint y: 573, endPoint x: 440, endPoint y: 549, distance: 123.4
click at [440, 549] on div "Raid progress Most recent raid cleaned by Classic Hardcore guilds See all progr…" at bounding box center [534, 481] width 245 height 344
click at [730, 355] on div "Doomhowl NA" at bounding box center [722, 355] width 101 height 27
drag, startPoint x: 541, startPoint y: 472, endPoint x: 431, endPoint y: 465, distance: 110.2
click at [431, 465] on div "Raid progress Most recent raid cleaned by Classic Hardcore guilds See all progr…" at bounding box center [534, 481] width 245 height 344
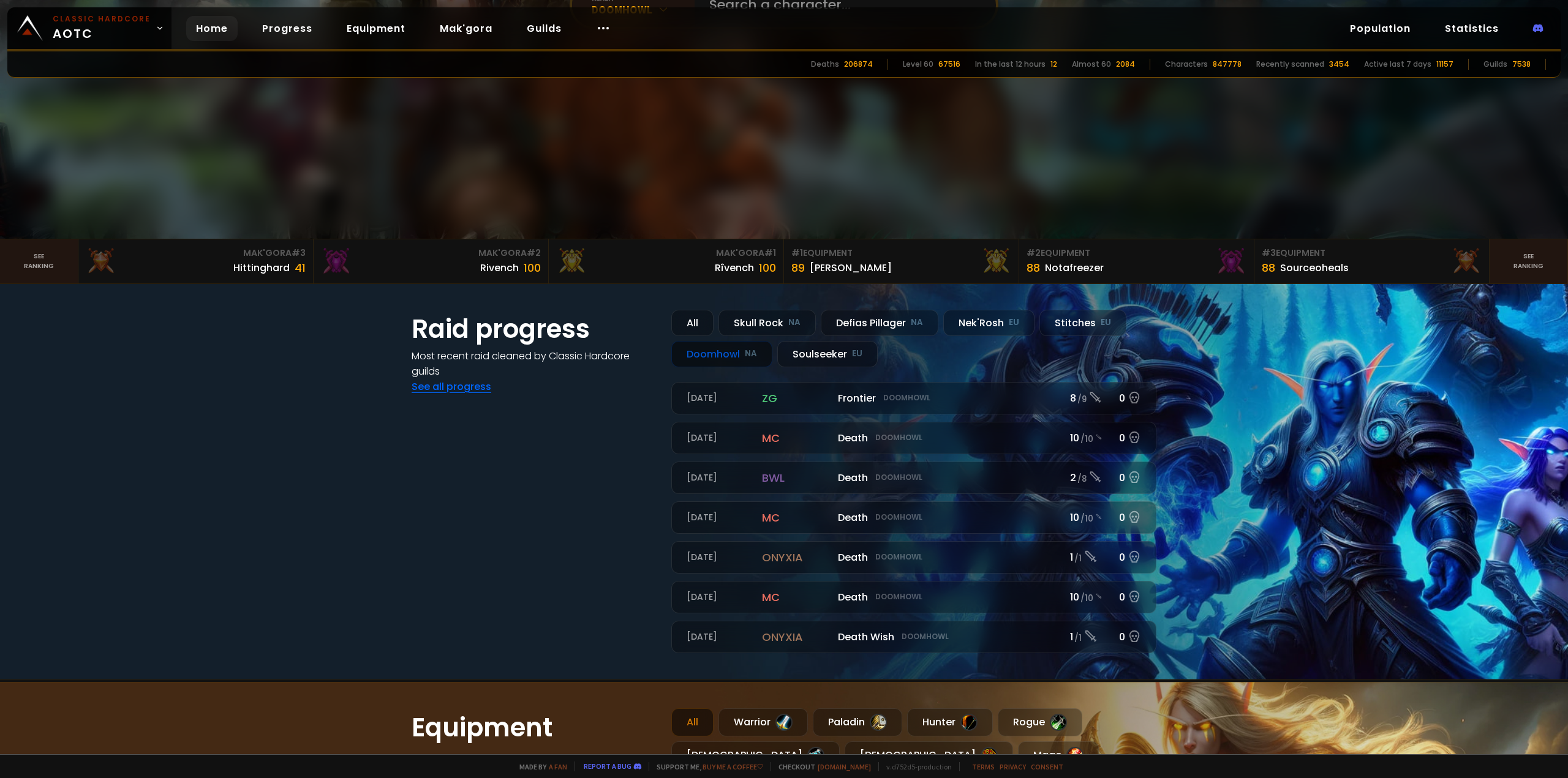
click at [435, 390] on link "See all progress" at bounding box center [452, 387] width 80 height 14
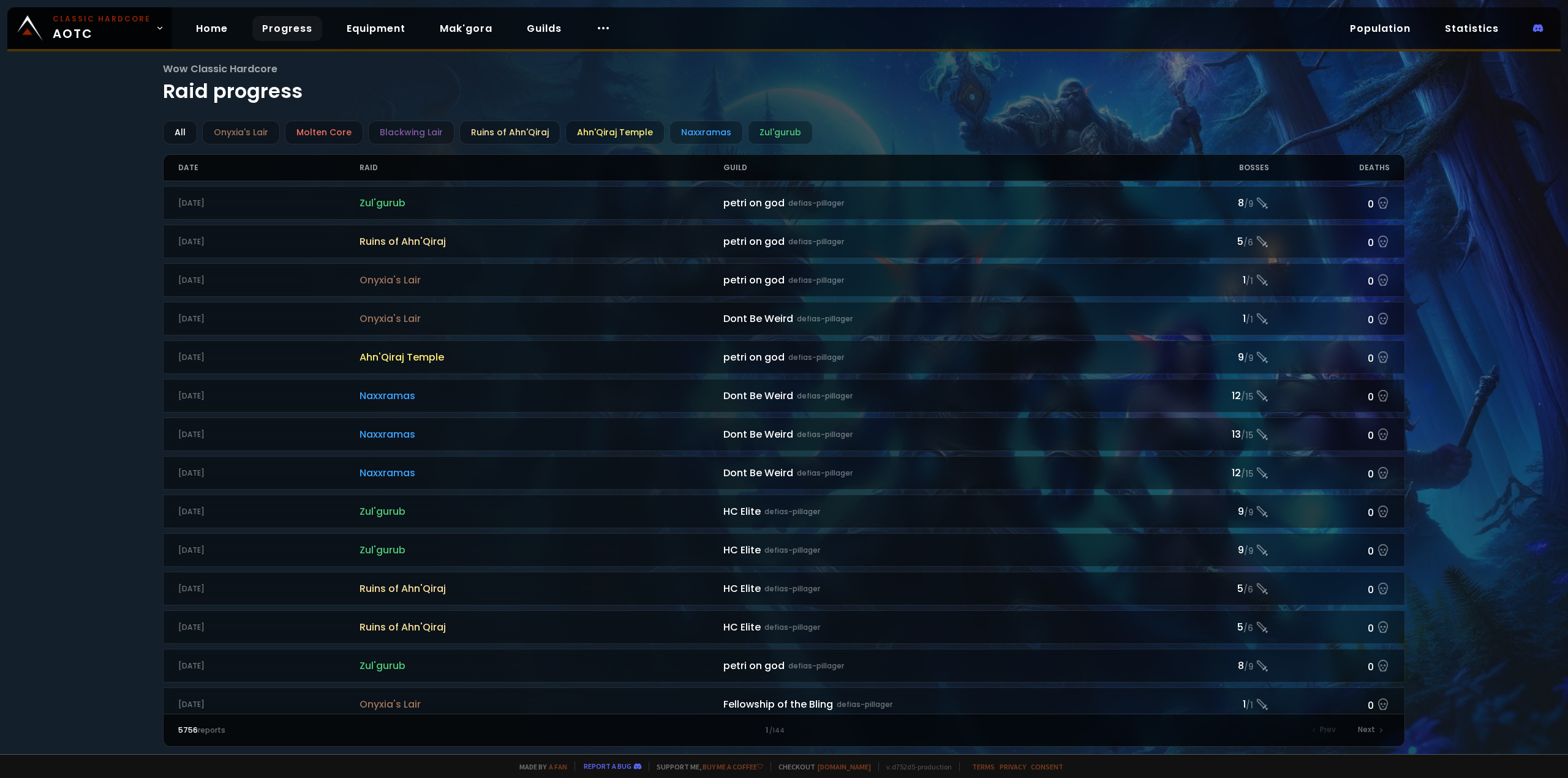
click at [1438, 97] on div "Wow Classic Hardcore Raid progress All Onyxia's Lair Molten Core Blackwing Lair…" at bounding box center [784, 377] width 1568 height 755
